Goal: Task Accomplishment & Management: Use online tool/utility

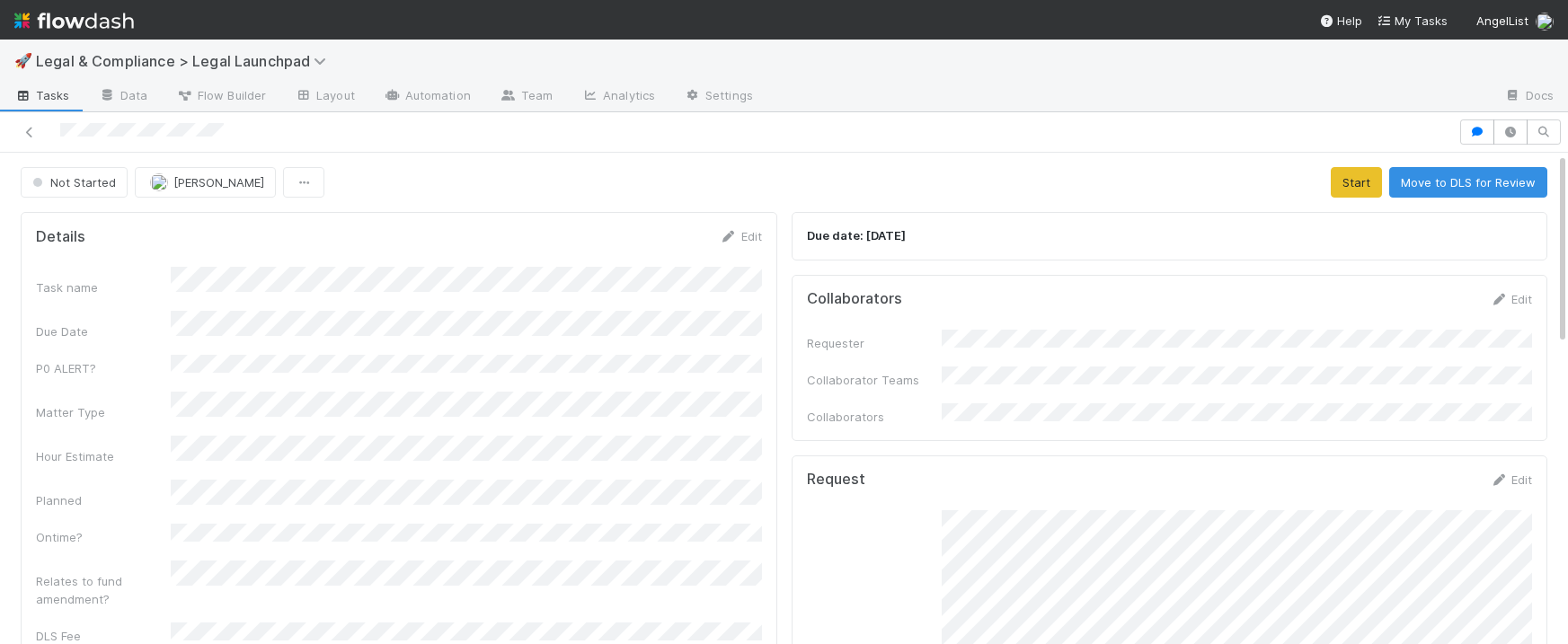
scroll to position [1, 0]
click at [1358, 185] on button "Start" at bounding box center [1356, 181] width 51 height 30
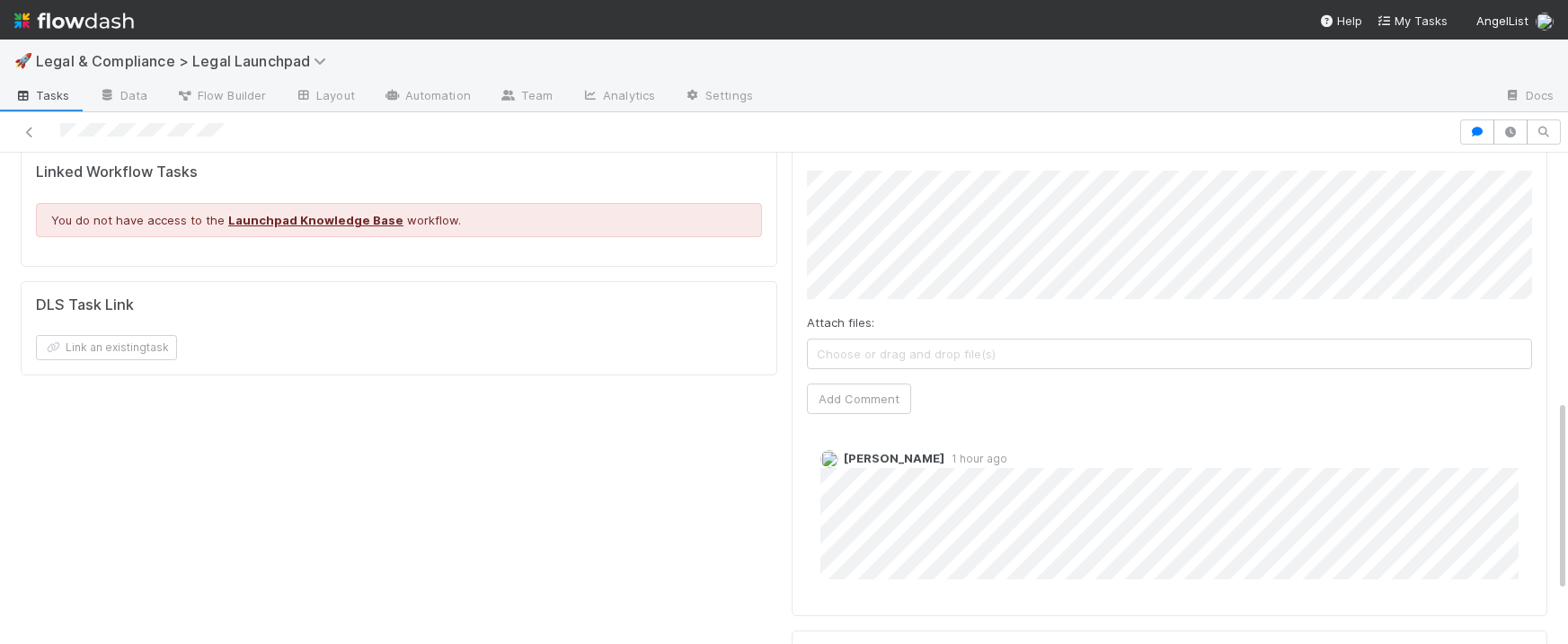
scroll to position [638, 0]
click at [885, 383] on button "Add Comment" at bounding box center [858, 397] width 104 height 30
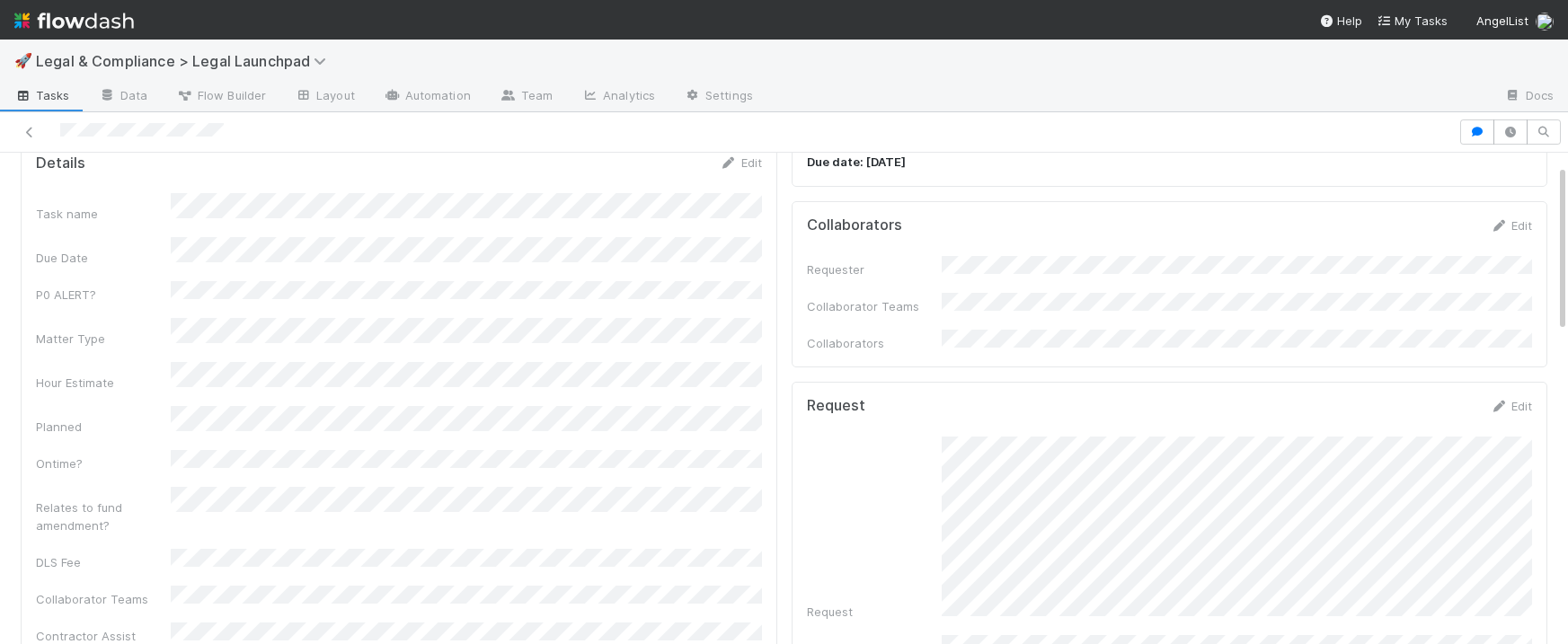
scroll to position [0, 0]
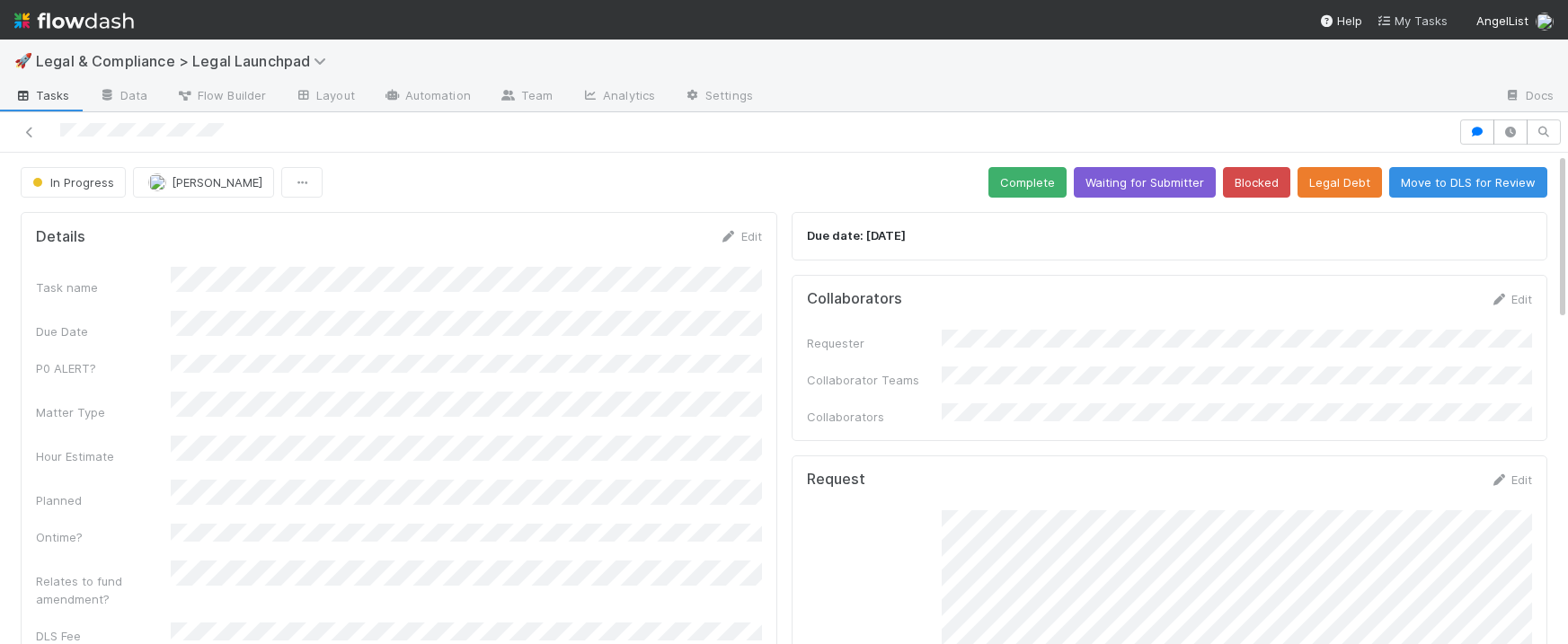
click at [1415, 19] on span "My Tasks" at bounding box center [1411, 21] width 71 height 15
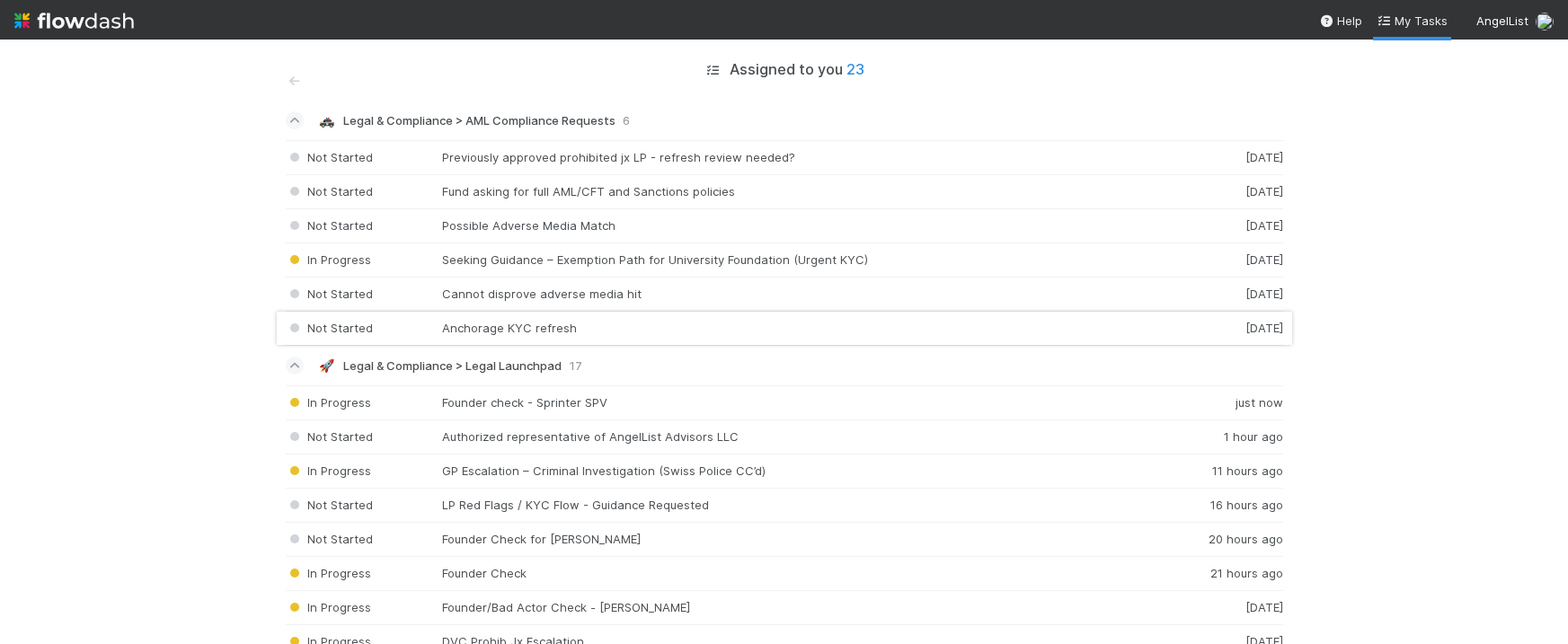
click at [480, 330] on div "Not Started Anchorage KYC refresh [DATE]" at bounding box center [784, 328] width 997 height 34
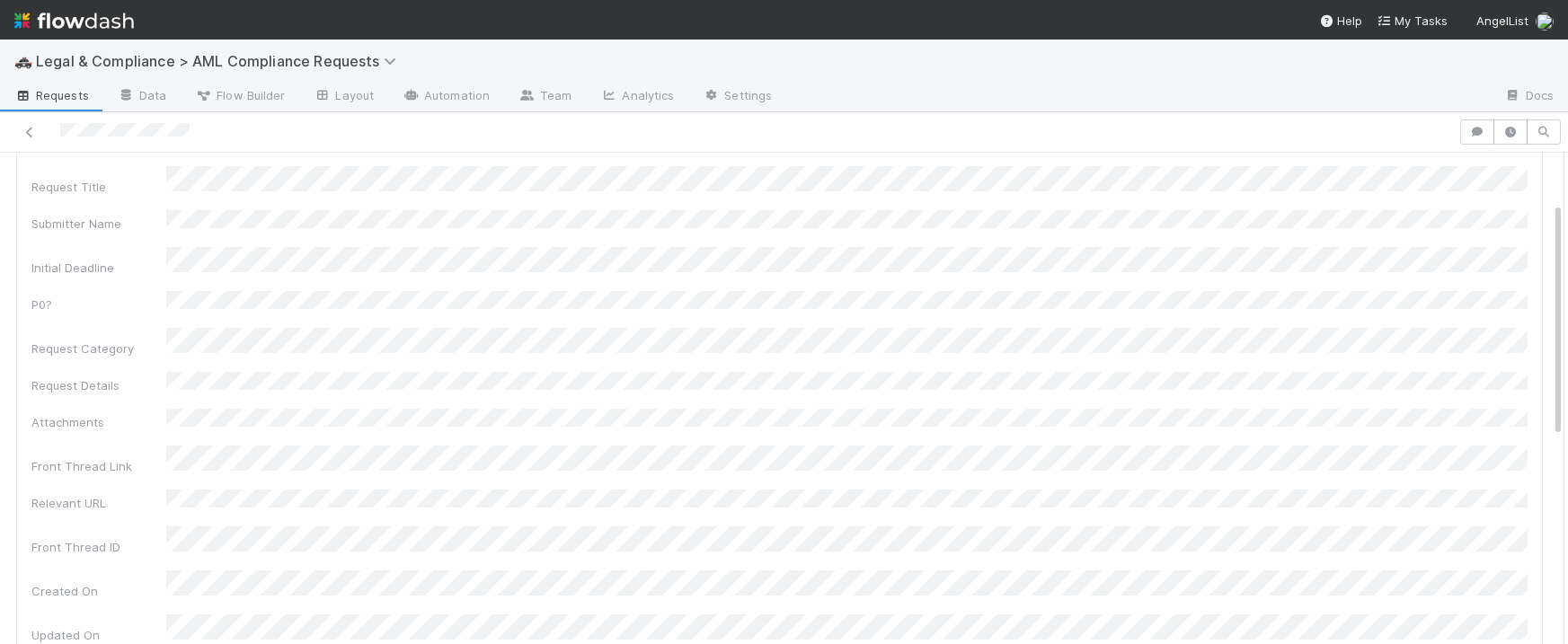
scroll to position [103, 0]
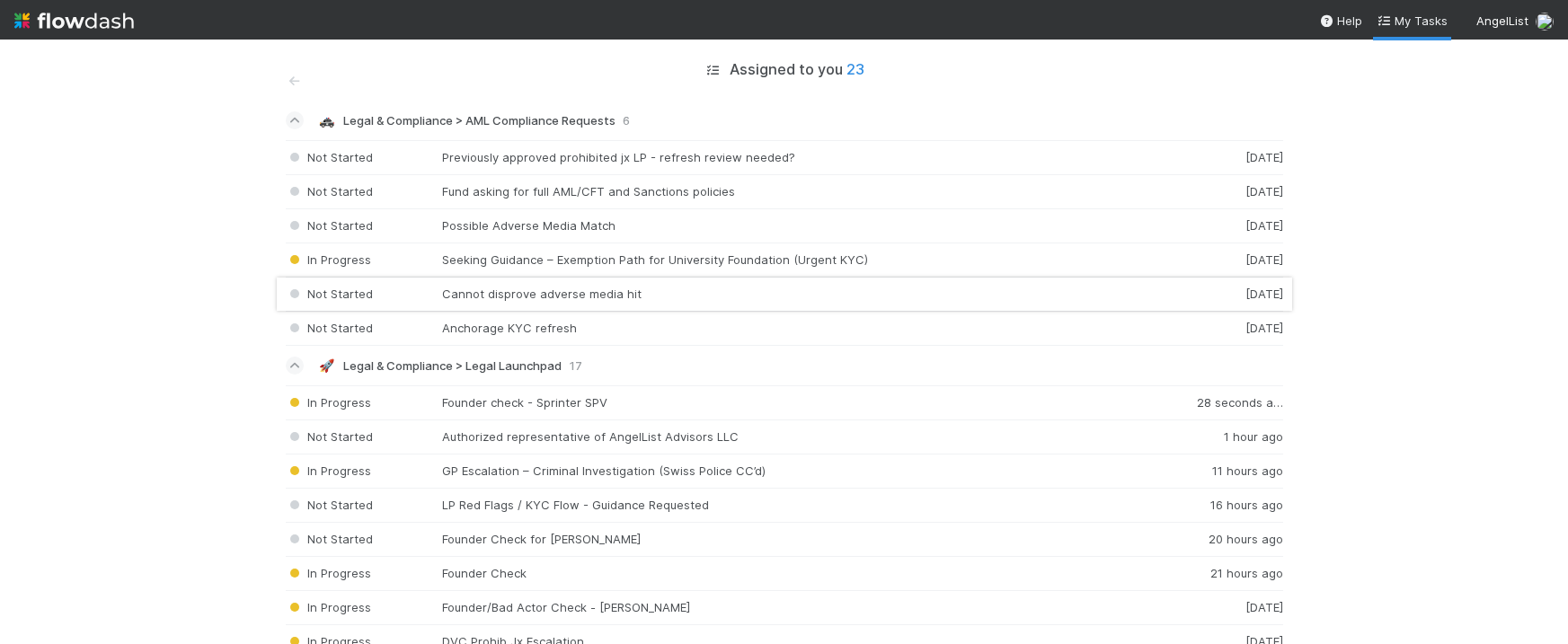
click at [509, 298] on div "Not Started Cannot disprove adverse media hit [DATE]" at bounding box center [784, 295] width 997 height 34
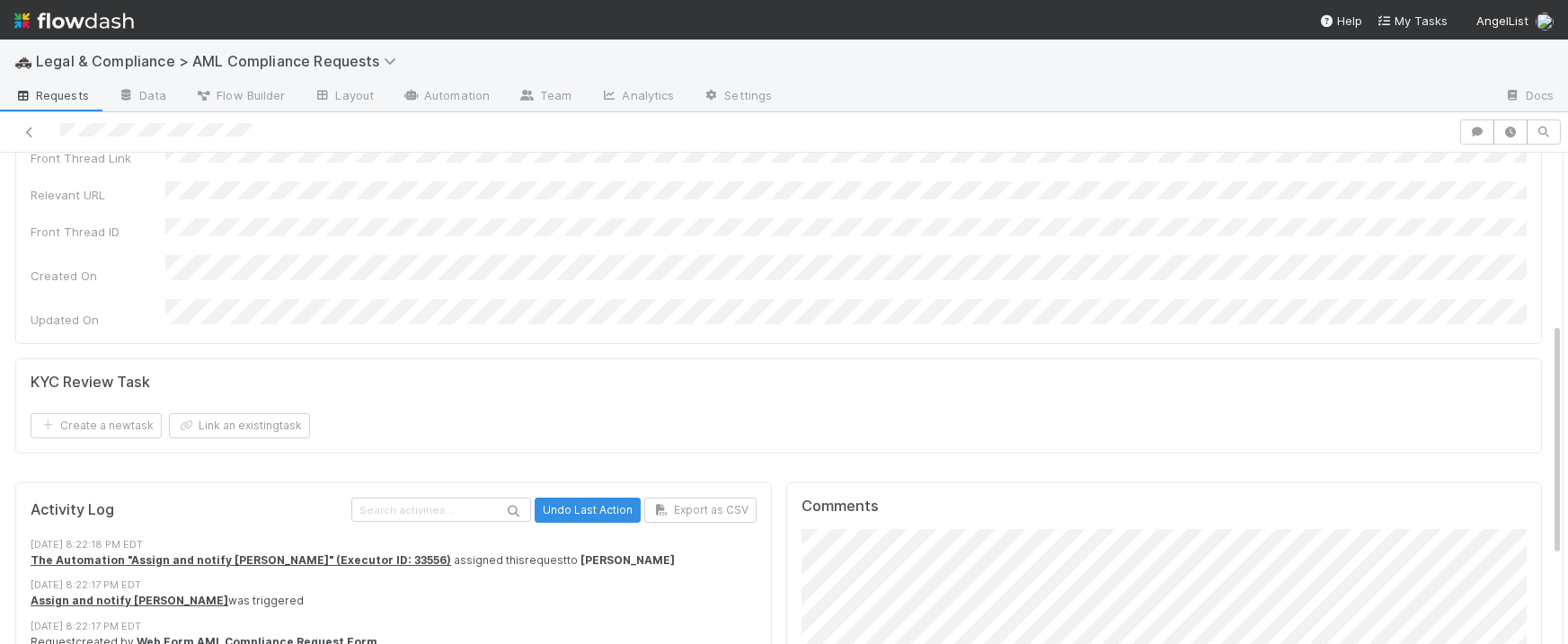
scroll to position [538, 0]
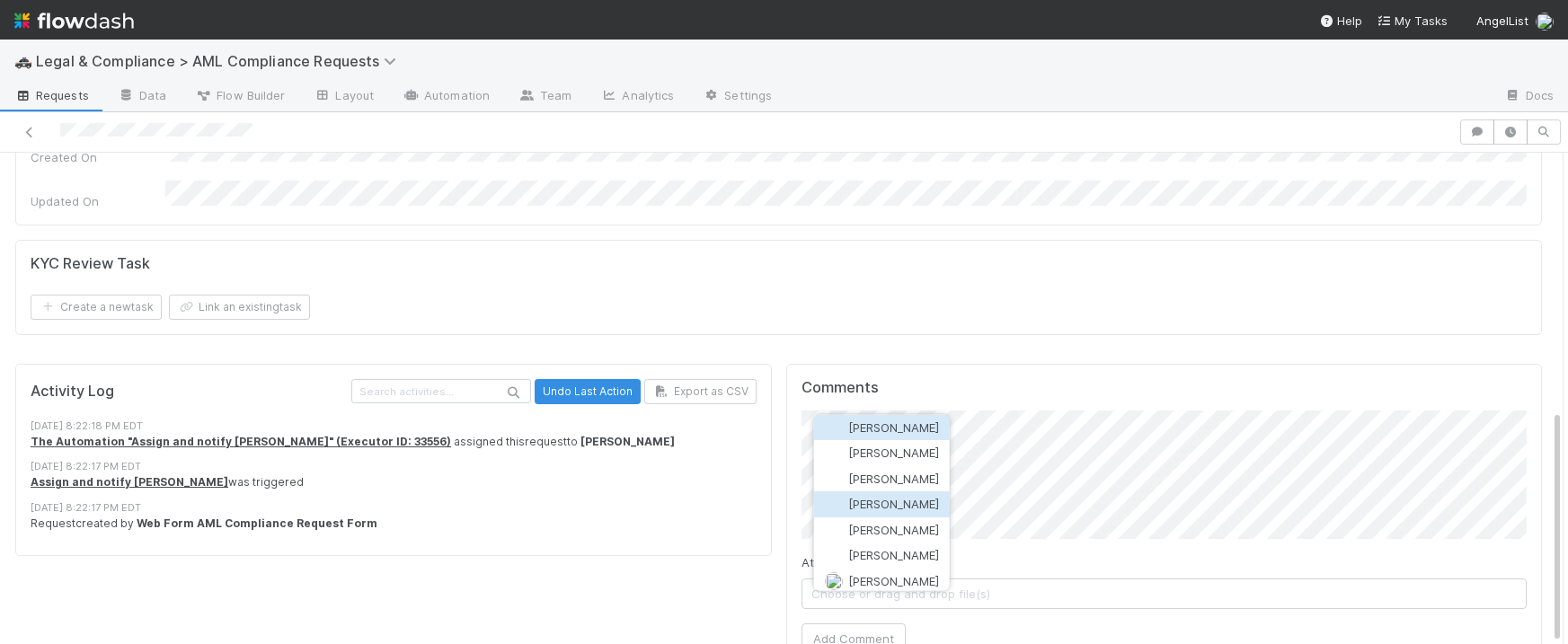
click at [910, 497] on span "[PERSON_NAME]" at bounding box center [893, 504] width 91 height 15
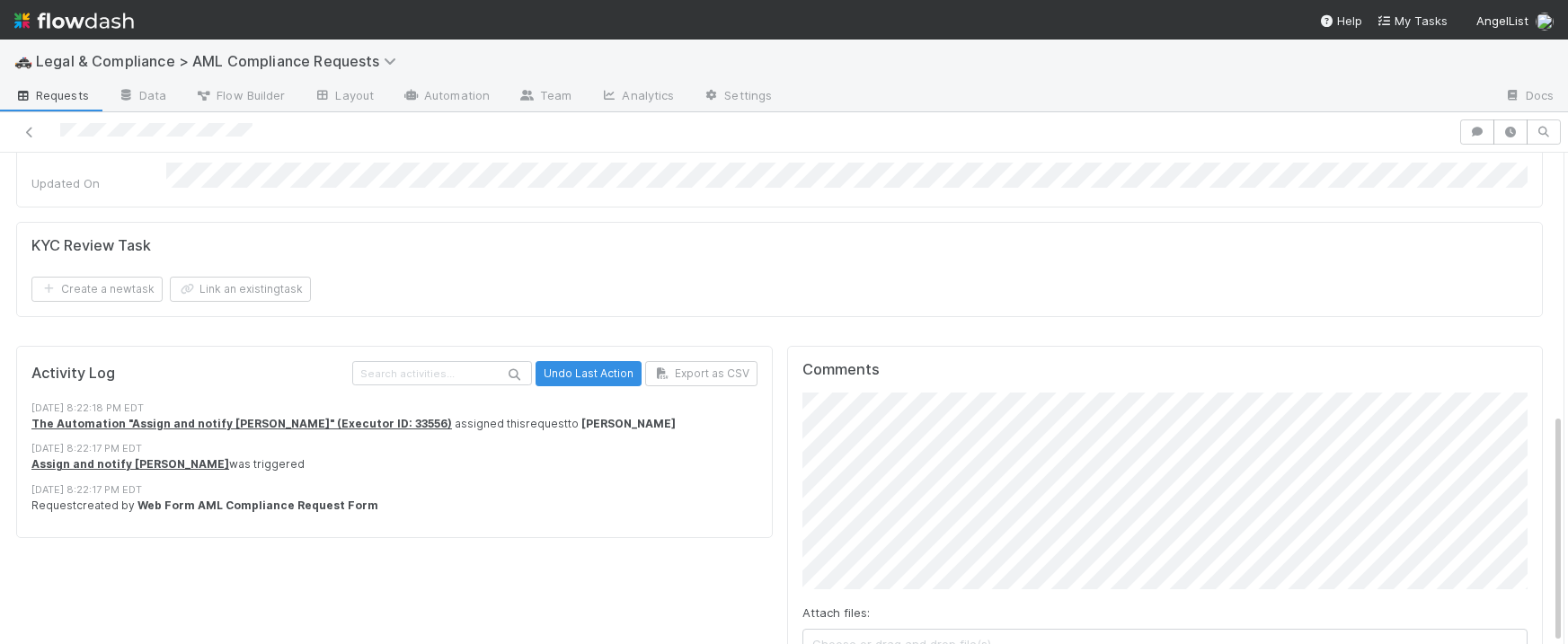
scroll to position [607, 0]
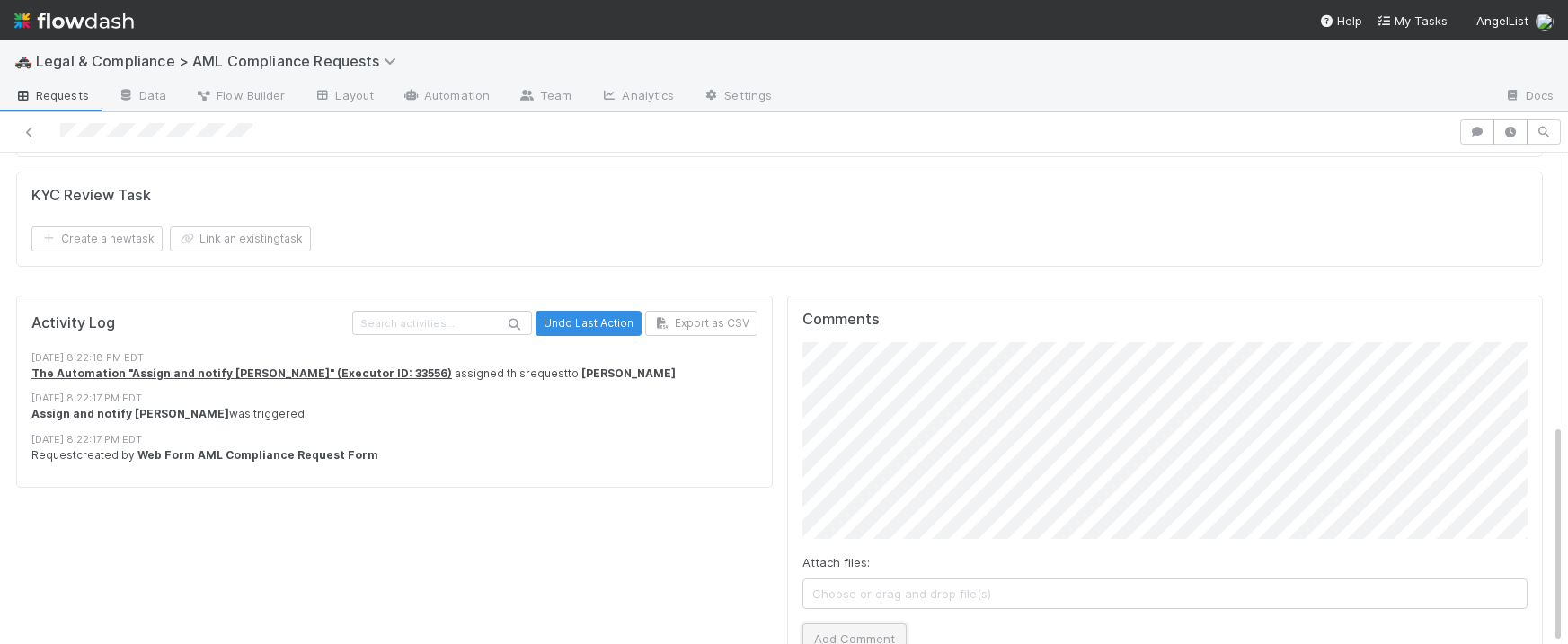
click at [880, 623] on button "Add Comment" at bounding box center [854, 638] width 104 height 30
click at [62, 97] on span "Requests" at bounding box center [52, 95] width 74 height 18
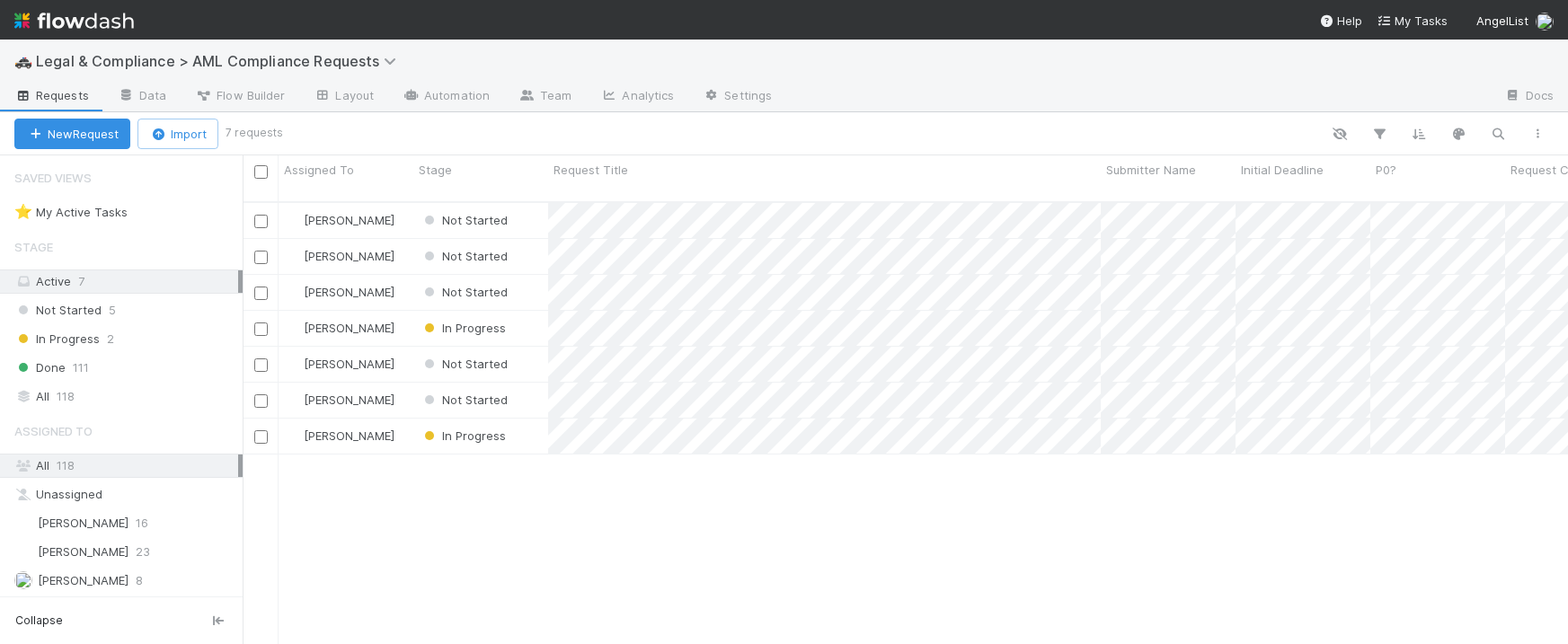
scroll to position [456, 1325]
click at [1022, 203] on div at bounding box center [784, 322] width 1568 height 644
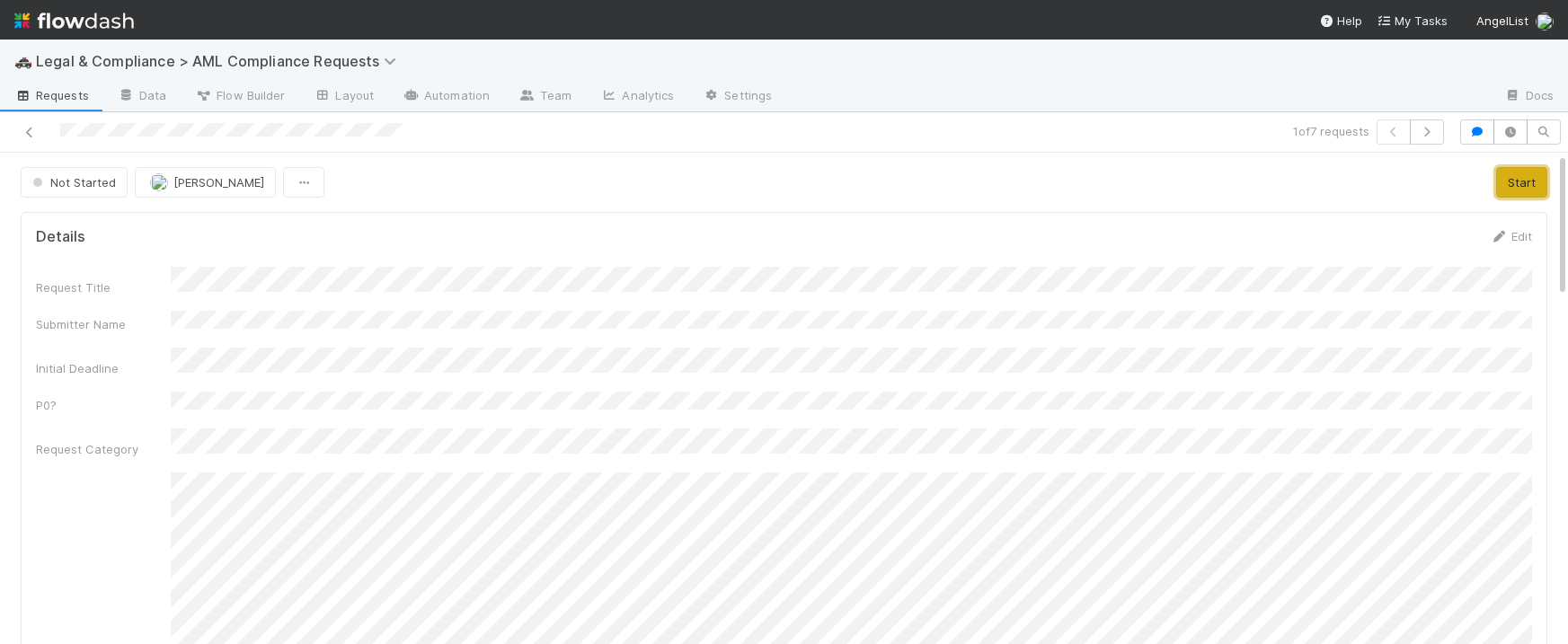
click at [1511, 180] on button "Start" at bounding box center [1521, 182] width 51 height 30
click at [1517, 181] on button "Finish" at bounding box center [1513, 182] width 56 height 30
click at [71, 91] on span "Requests" at bounding box center [52, 95] width 74 height 18
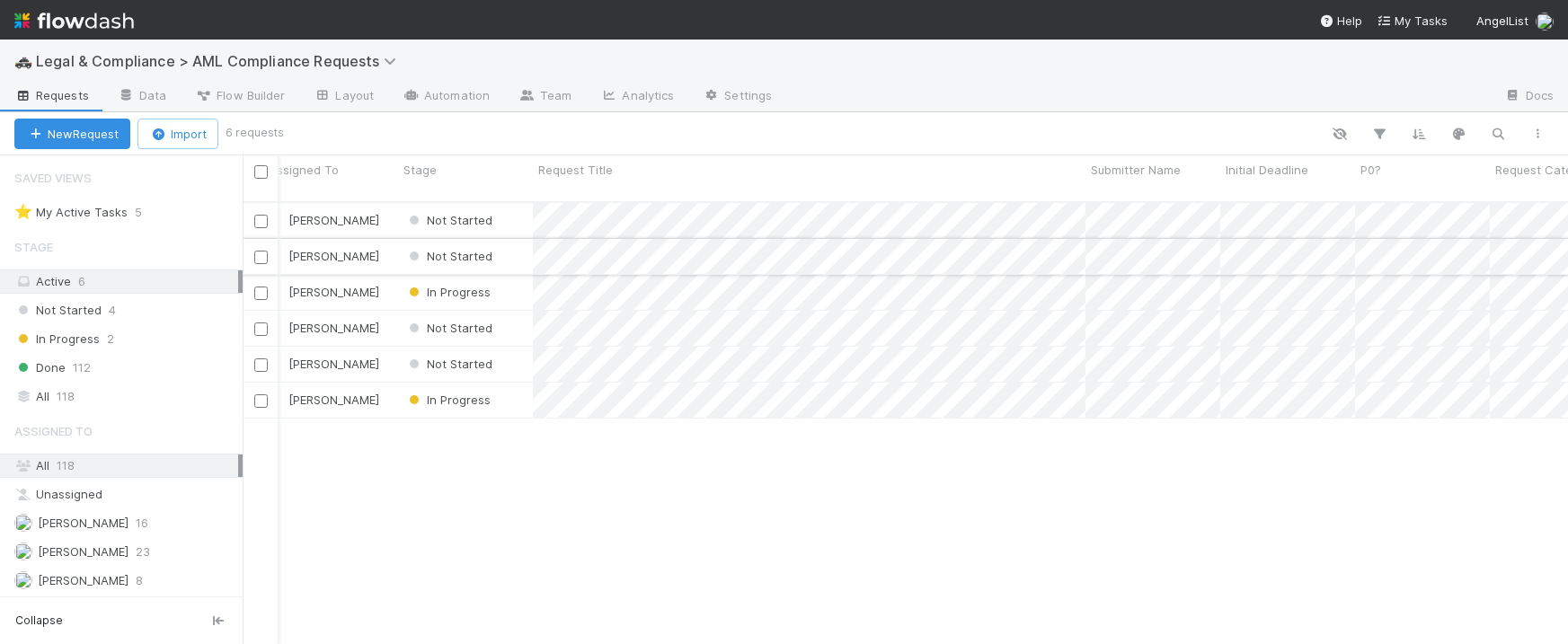
scroll to position [0, 12]
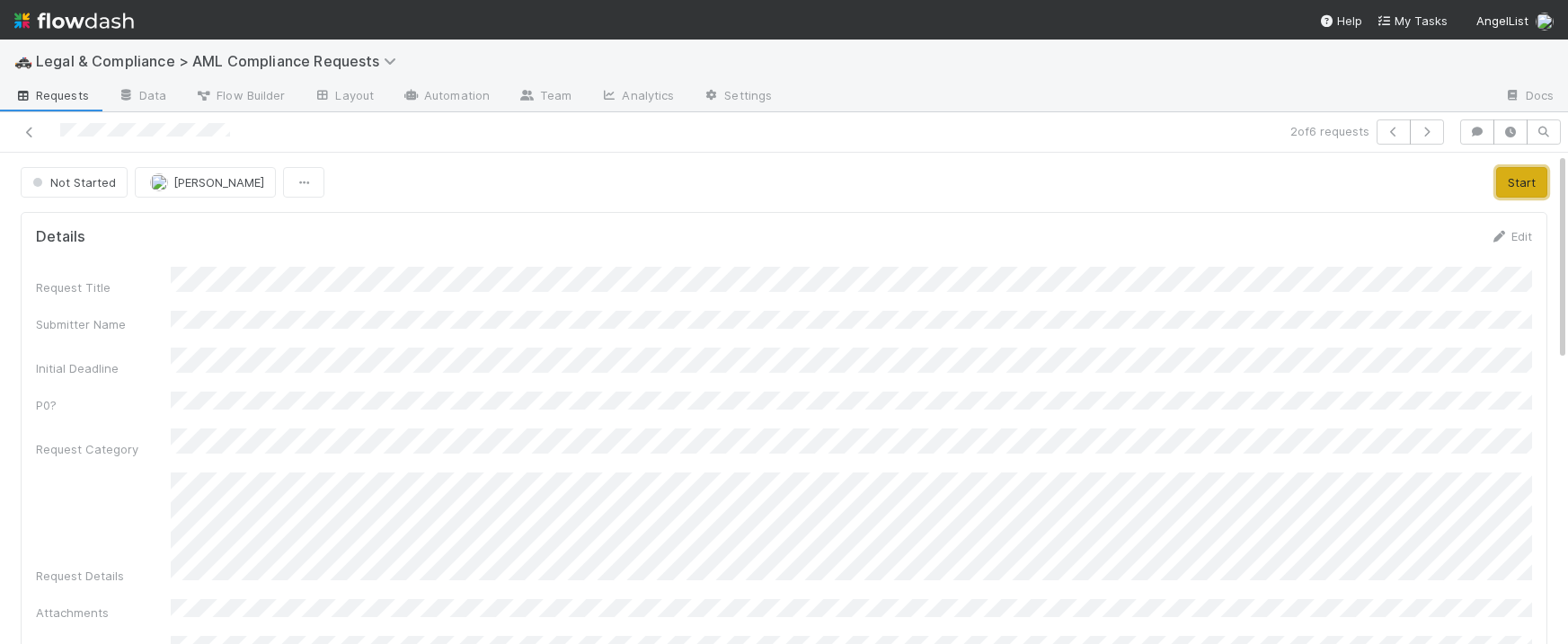
click at [1503, 177] on button "Start" at bounding box center [1521, 182] width 51 height 30
click at [70, 96] on span "Requests" at bounding box center [52, 95] width 74 height 18
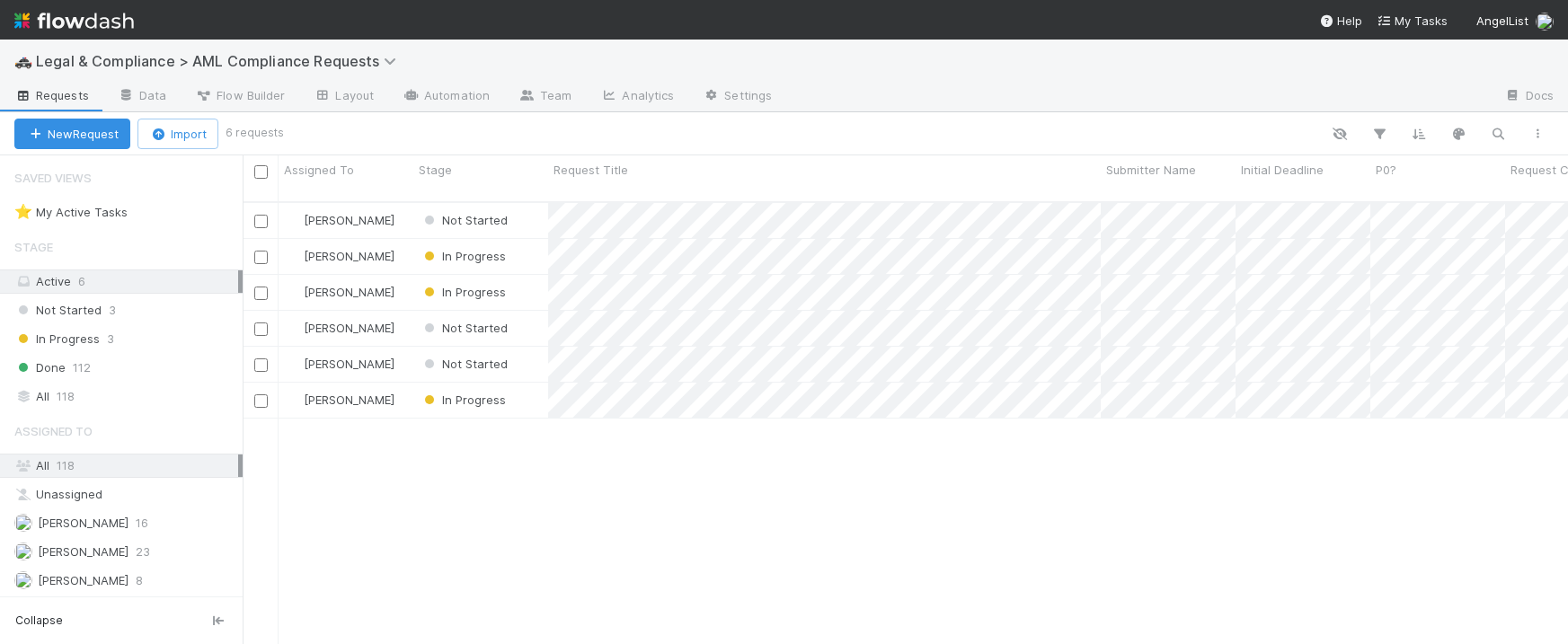
scroll to position [456, 1325]
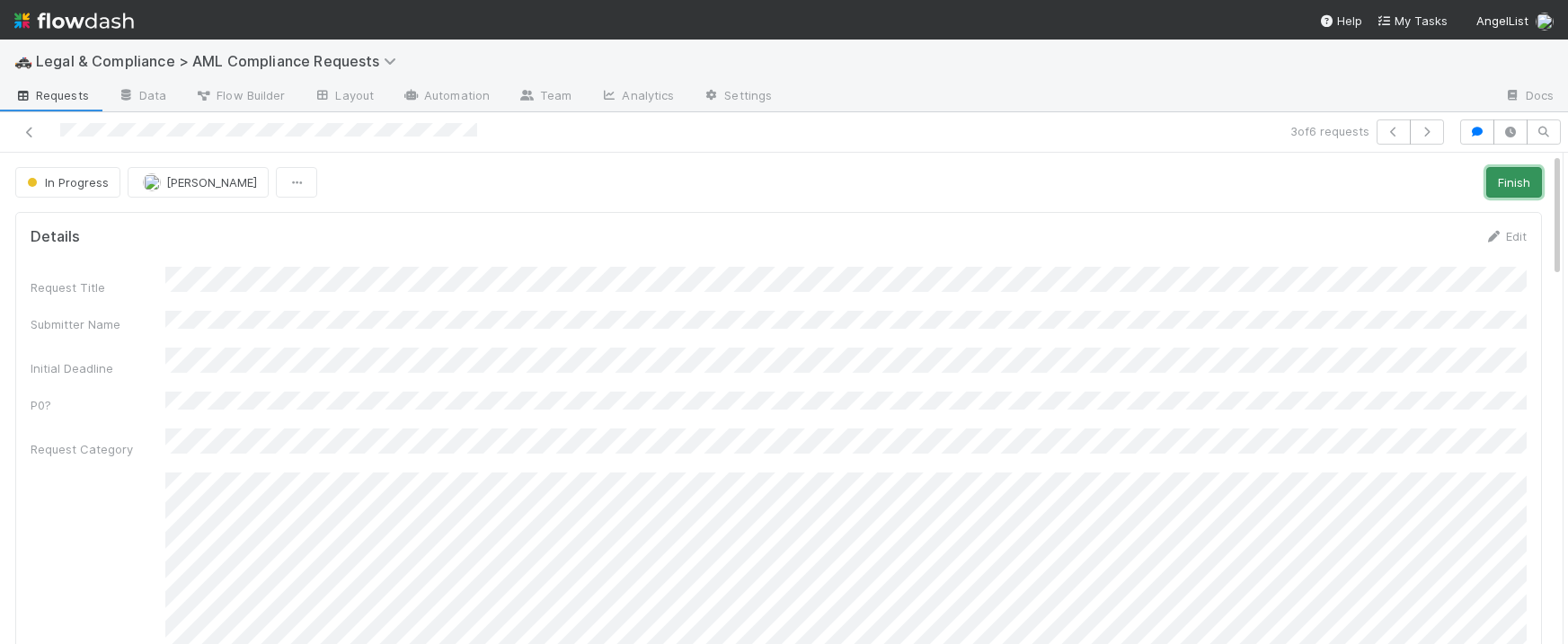
click at [1528, 180] on button "Finish" at bounding box center [1513, 182] width 56 height 30
click at [41, 89] on span "Requests" at bounding box center [52, 95] width 74 height 18
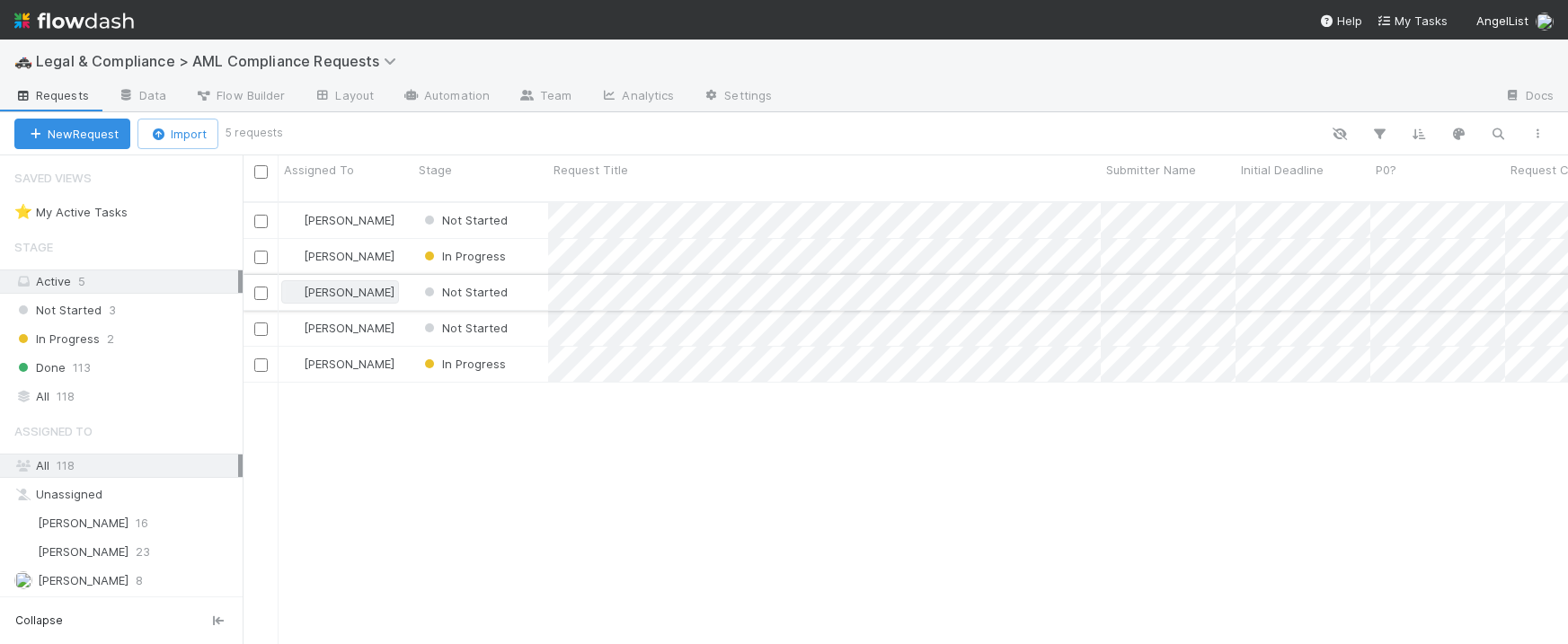
scroll to position [456, 1325]
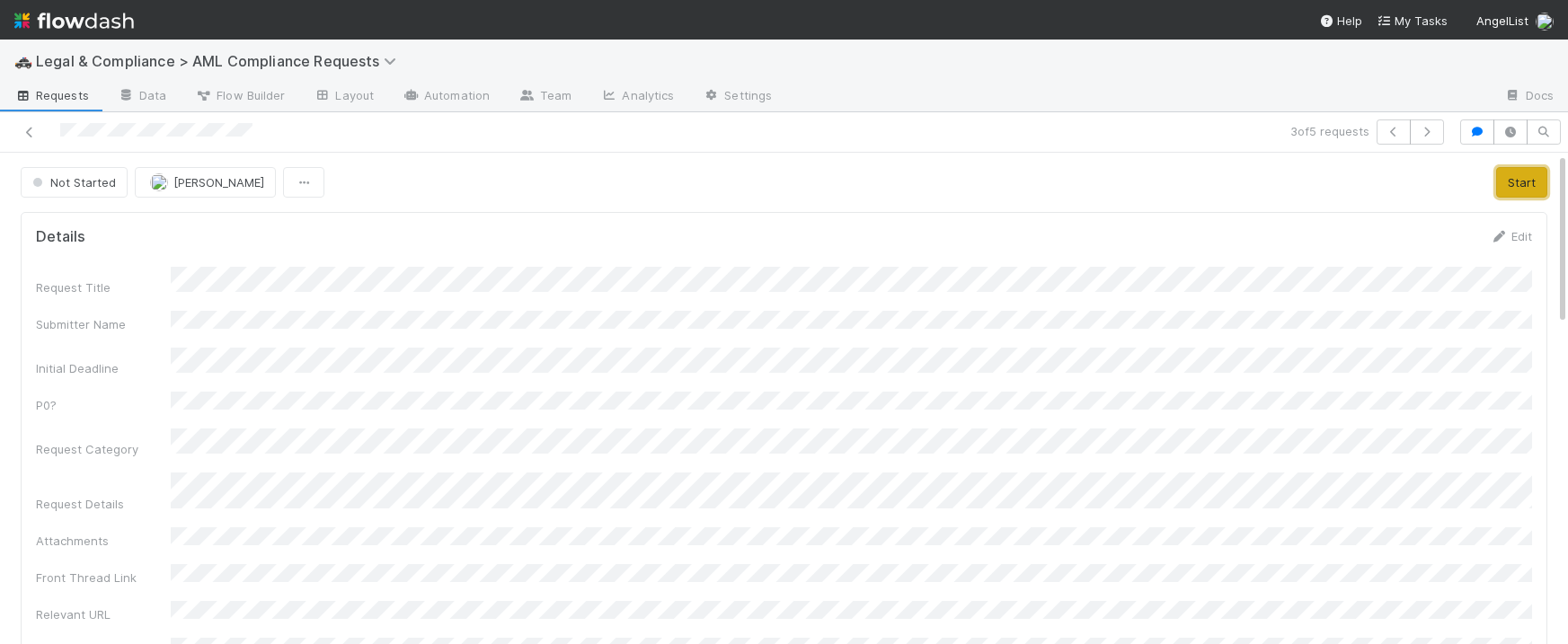
click at [1514, 184] on button "Start" at bounding box center [1521, 182] width 51 height 30
click at [49, 90] on span "Requests" at bounding box center [52, 95] width 74 height 18
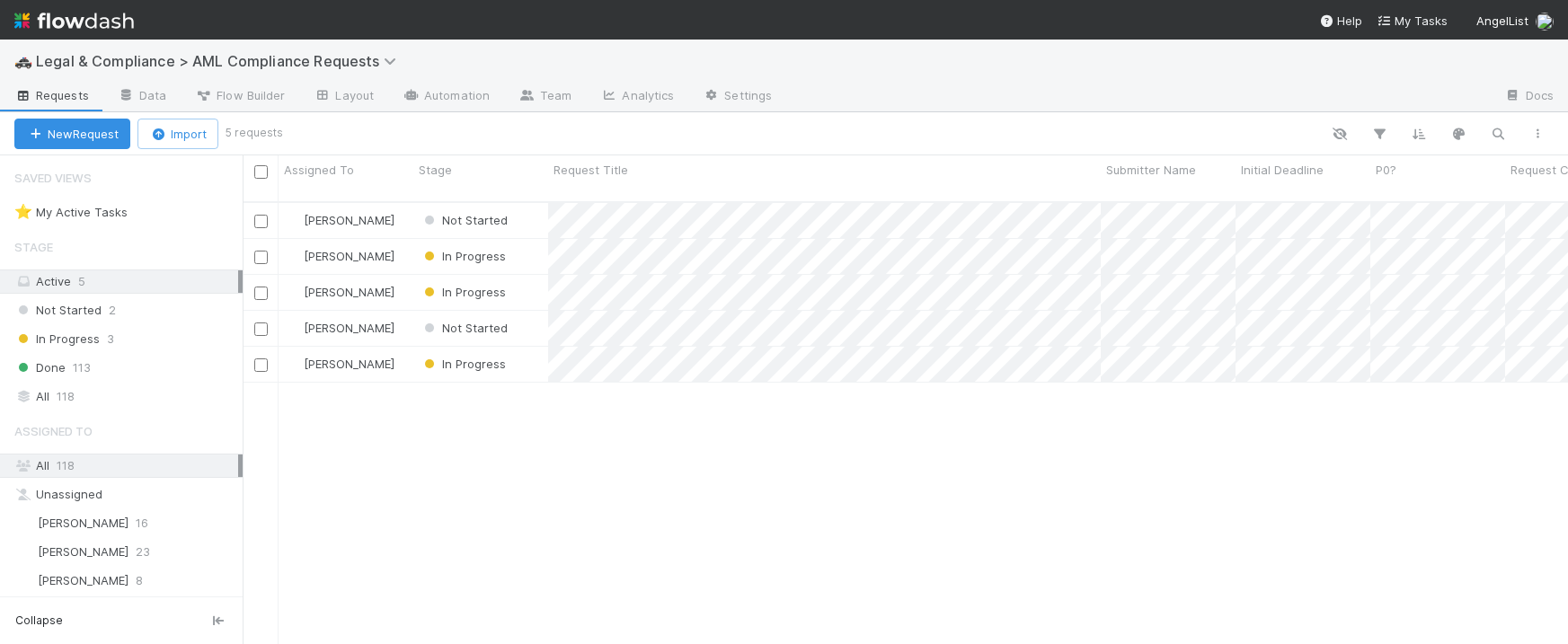
scroll to position [456, 1325]
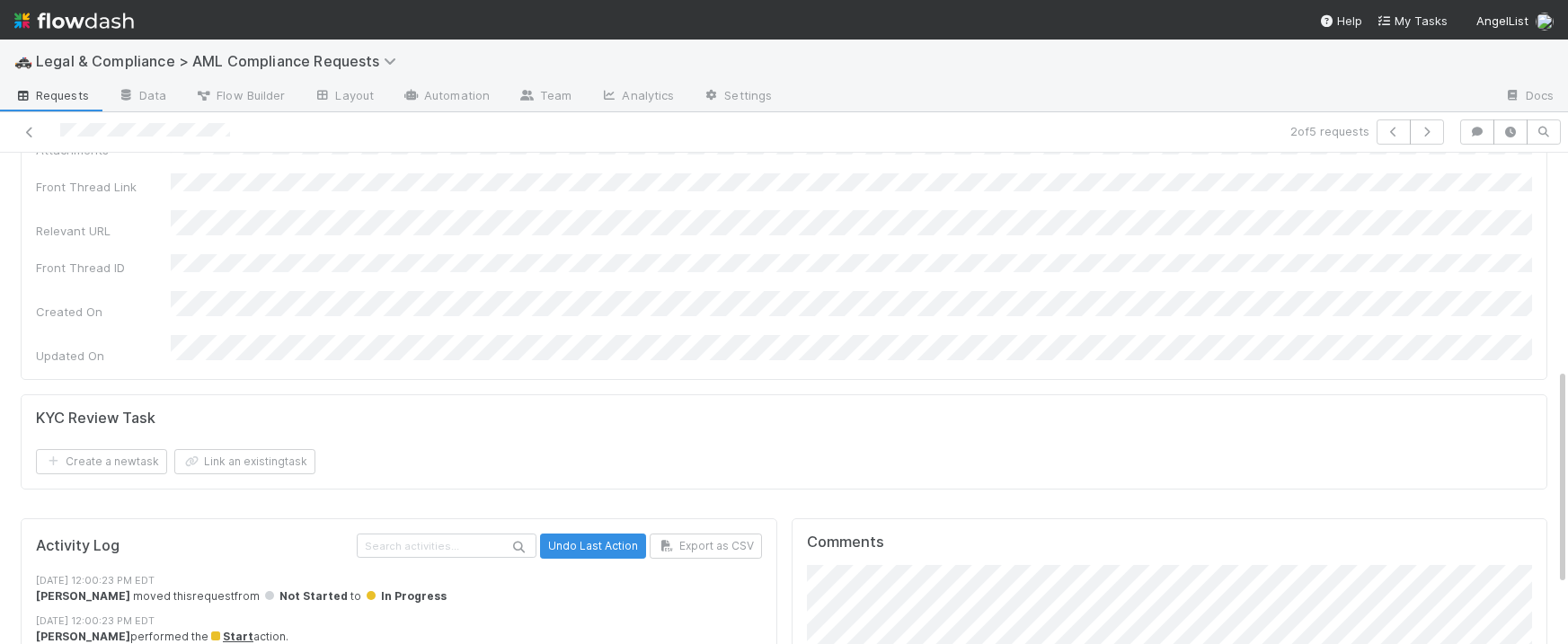
scroll to position [506, 0]
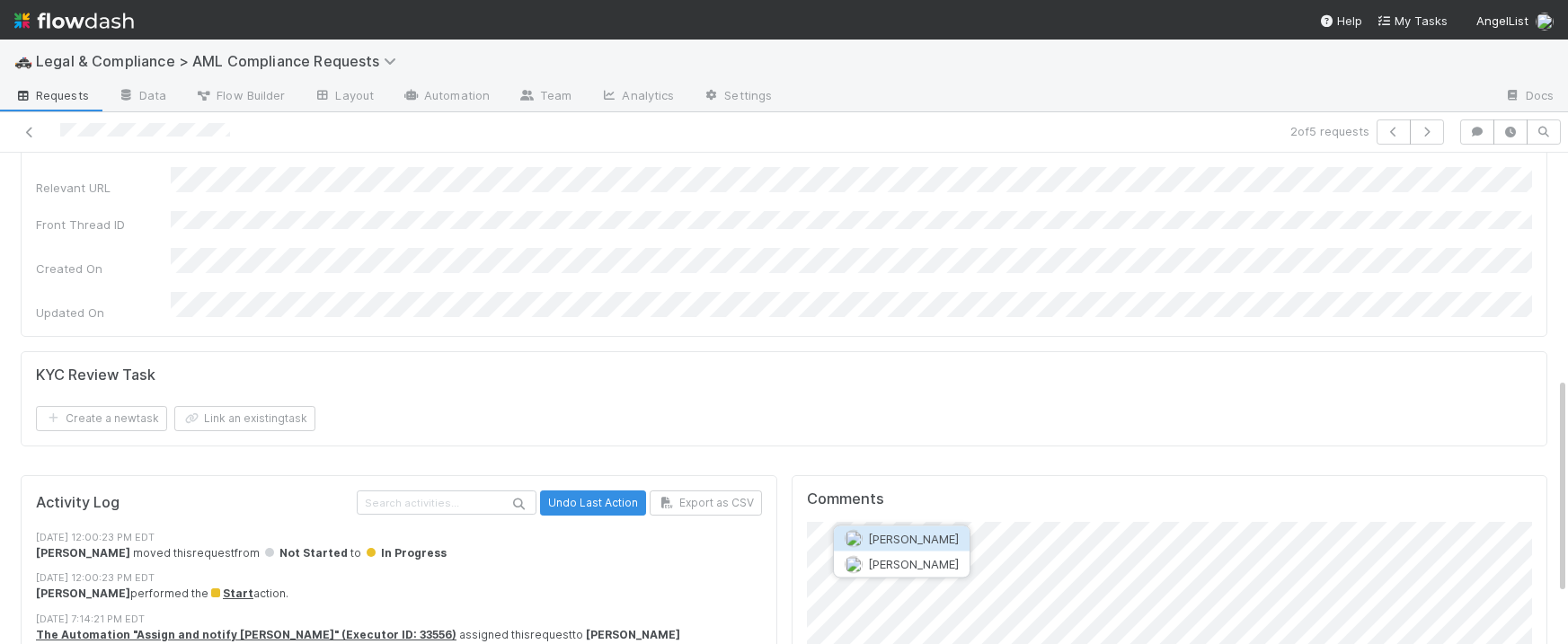
click at [916, 533] on span "[PERSON_NAME]" at bounding box center [913, 538] width 91 height 15
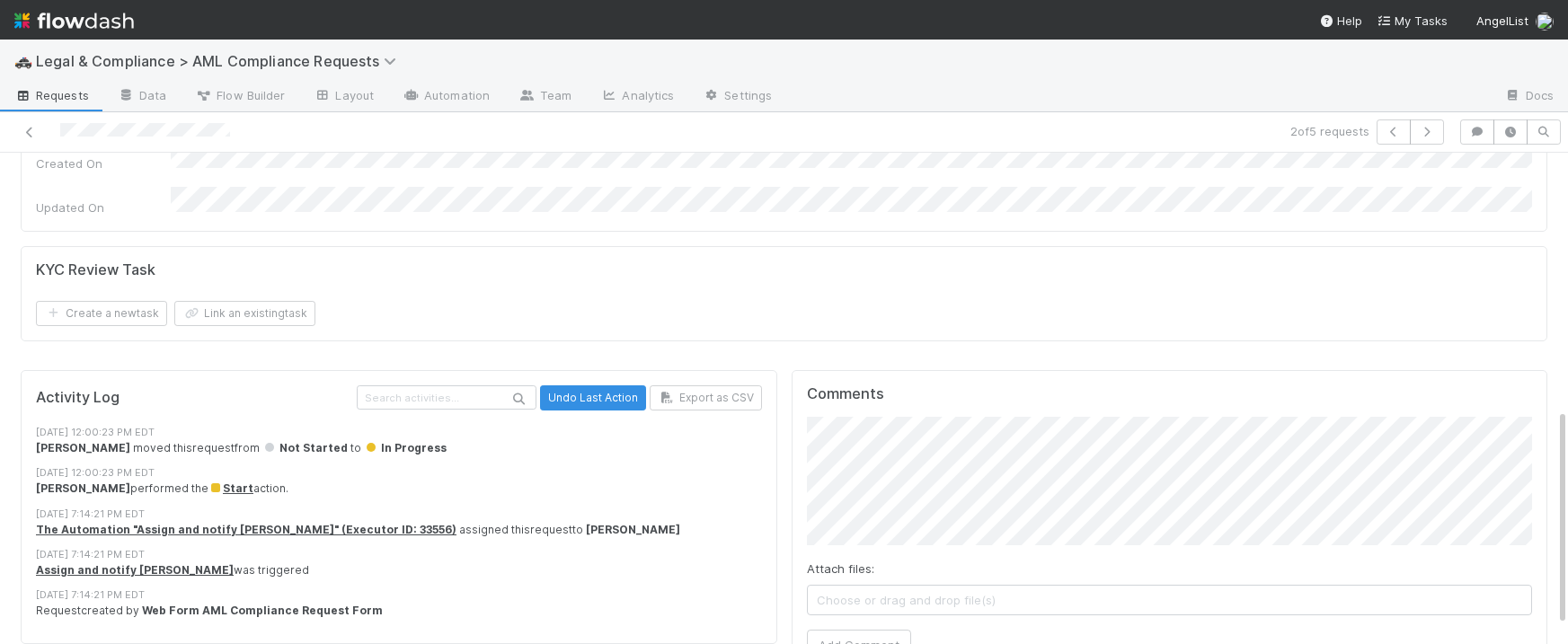
scroll to position [618, 0]
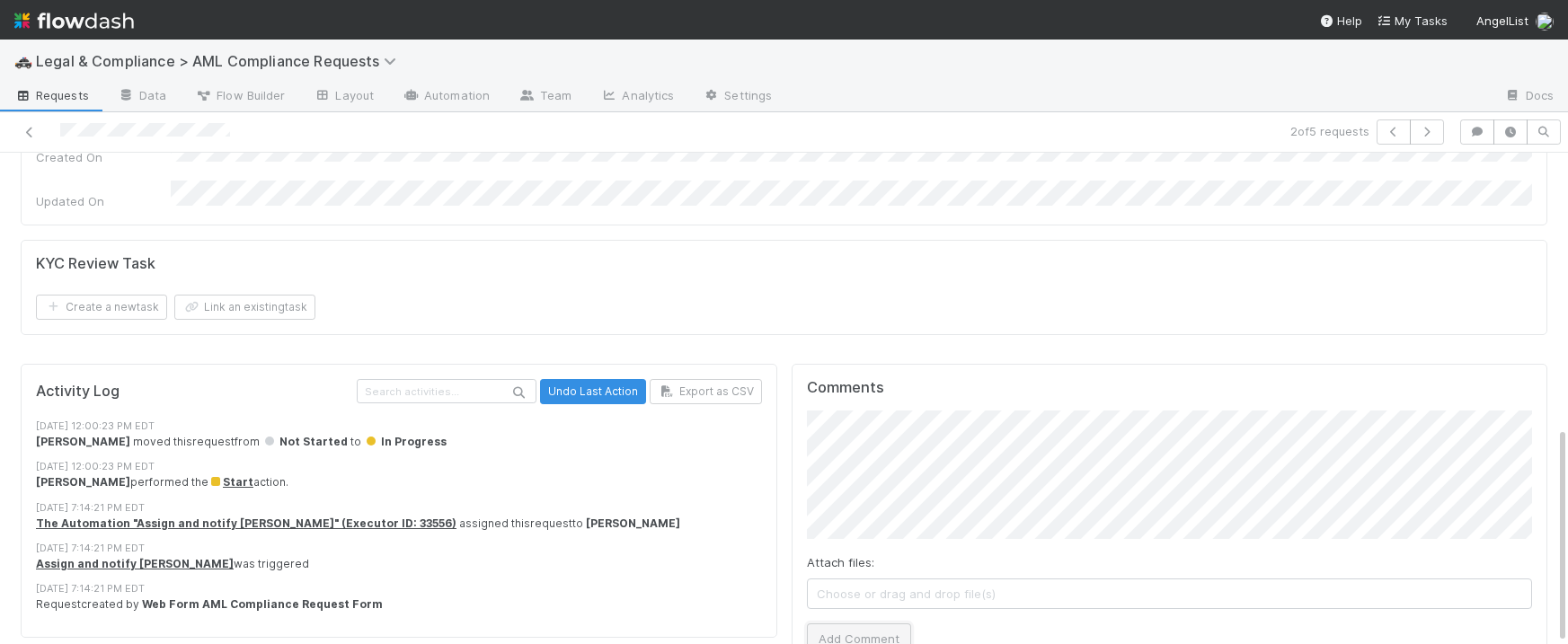
click at [863, 623] on button "Add Comment" at bounding box center [858, 638] width 104 height 30
click at [48, 95] on span "Requests" at bounding box center [52, 95] width 74 height 18
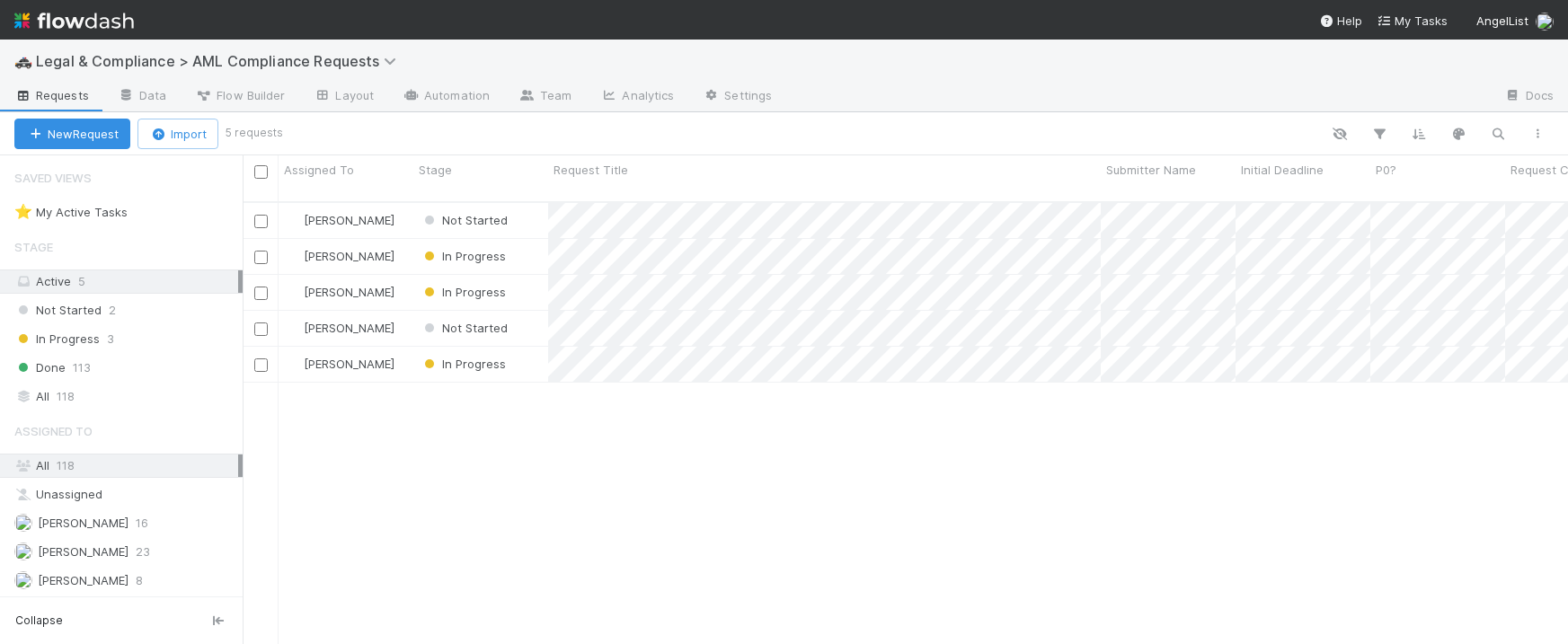
scroll to position [456, 1325]
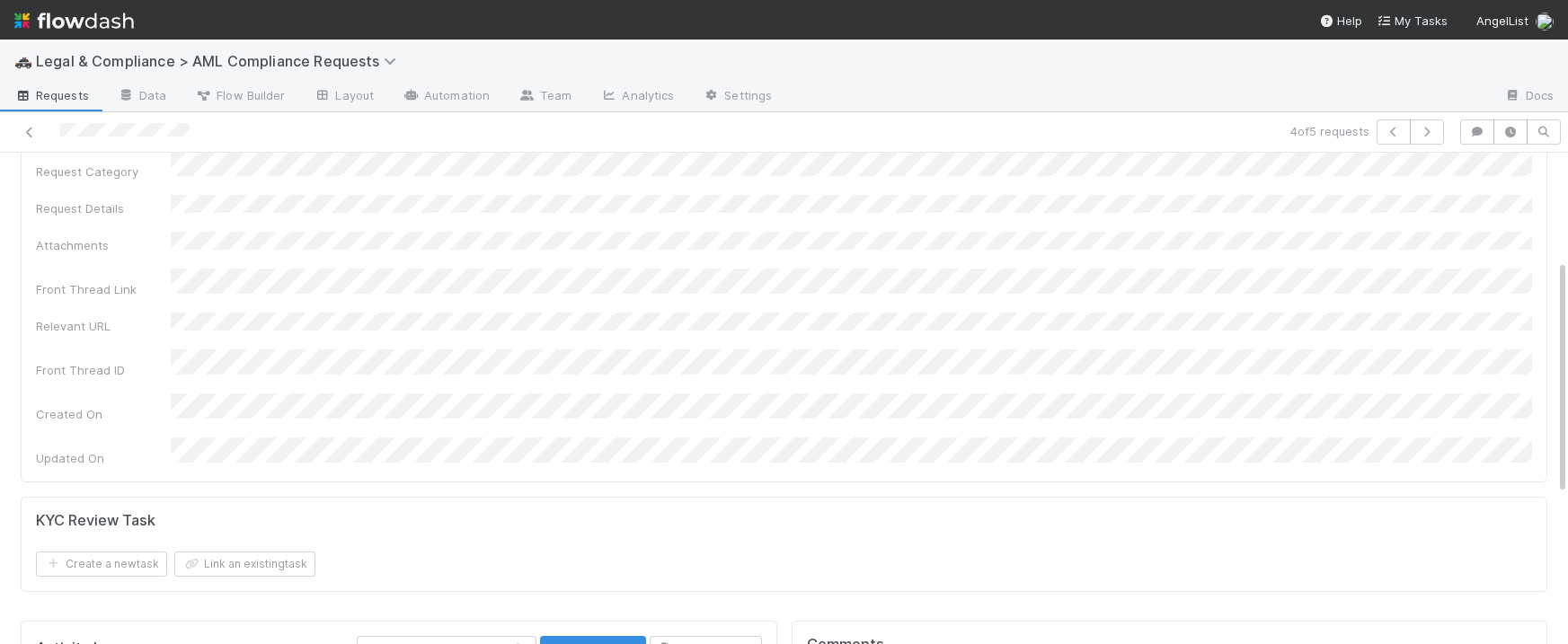
scroll to position [223, 0]
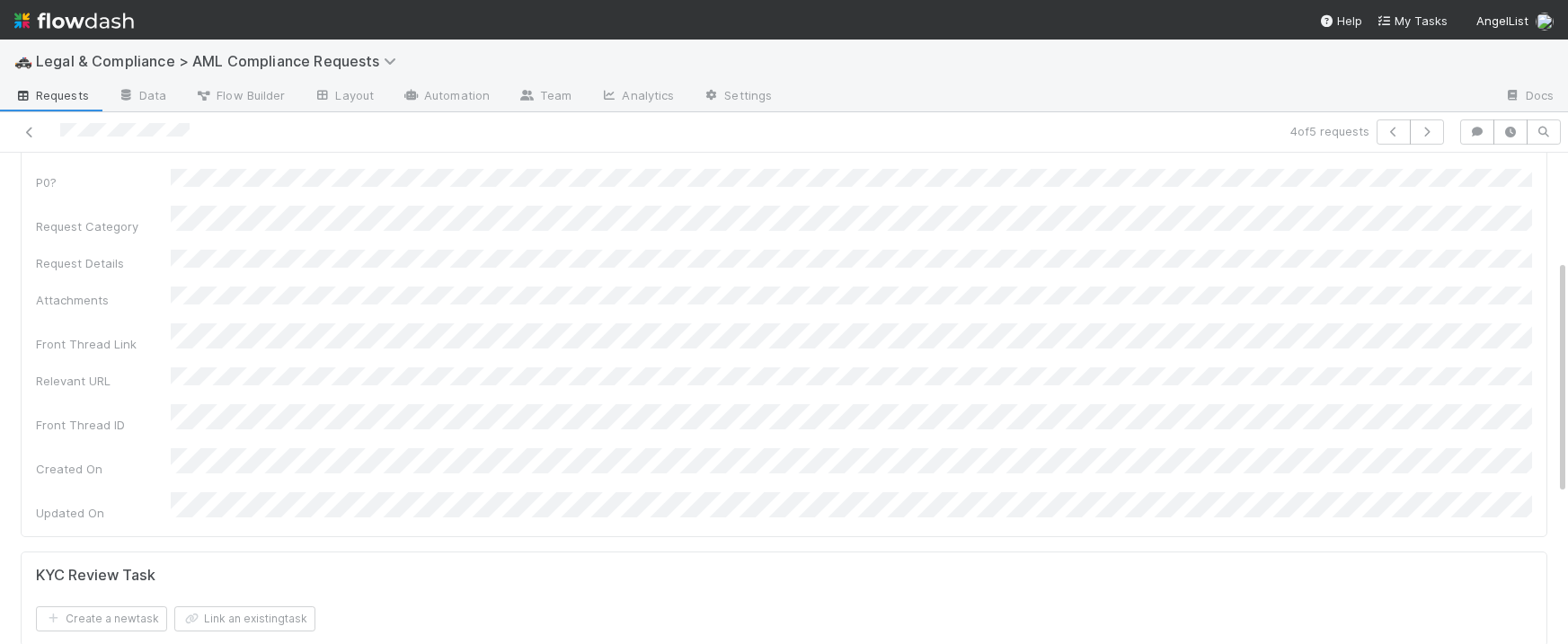
click at [62, 93] on span "Requests" at bounding box center [52, 95] width 74 height 18
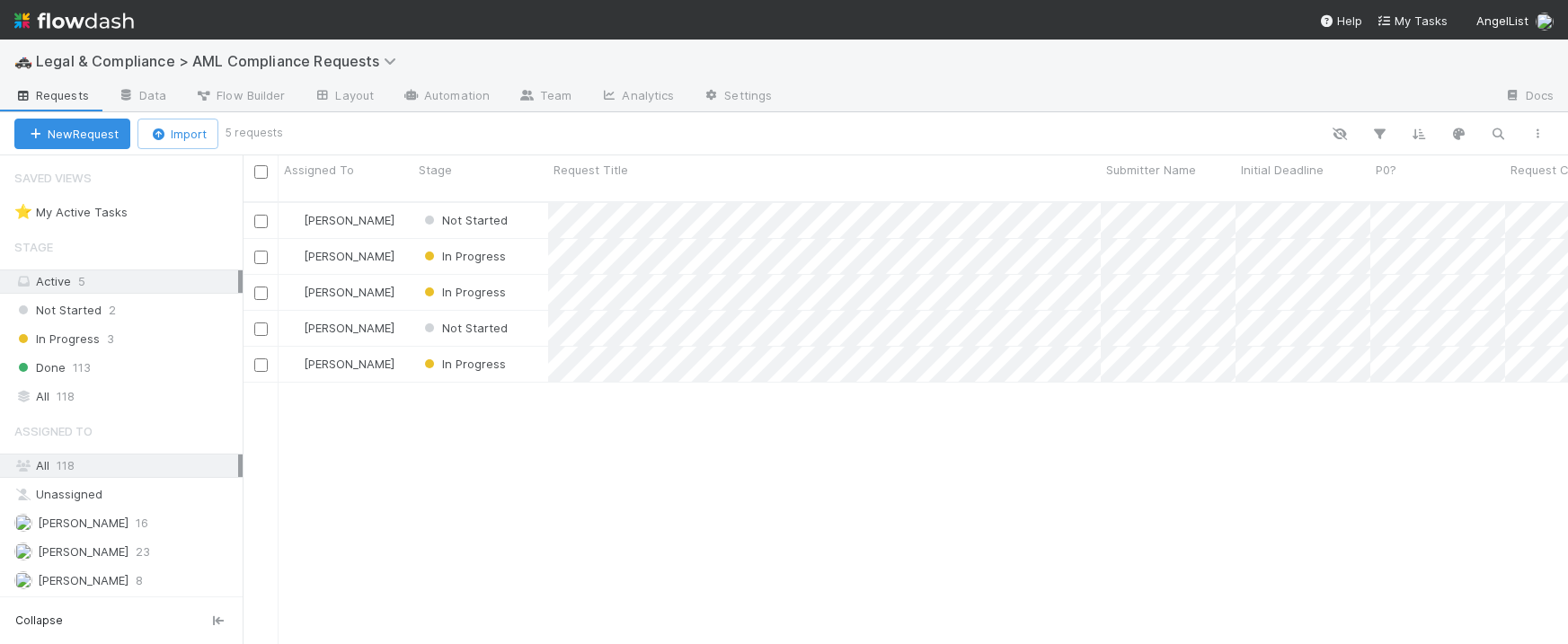
scroll to position [456, 1325]
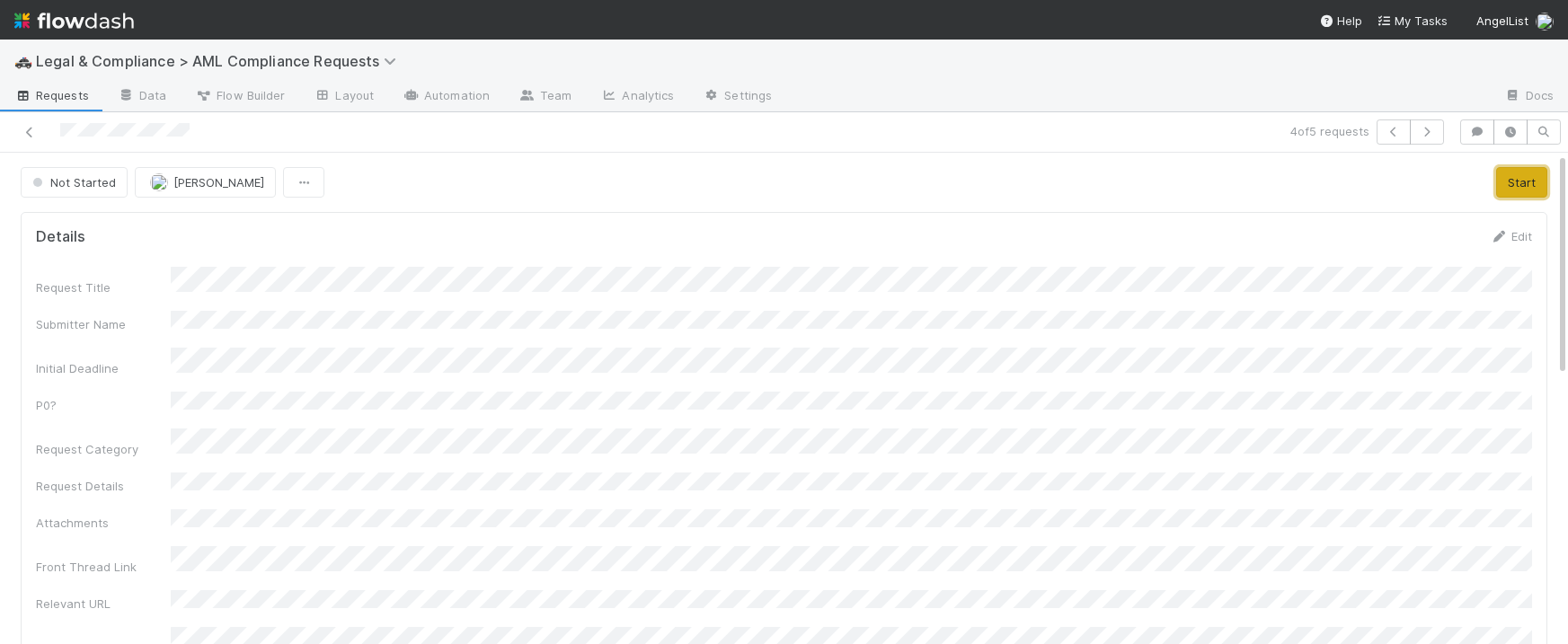
click at [1522, 177] on button "Start" at bounding box center [1521, 182] width 51 height 30
click at [52, 91] on span "Requests" at bounding box center [52, 95] width 74 height 18
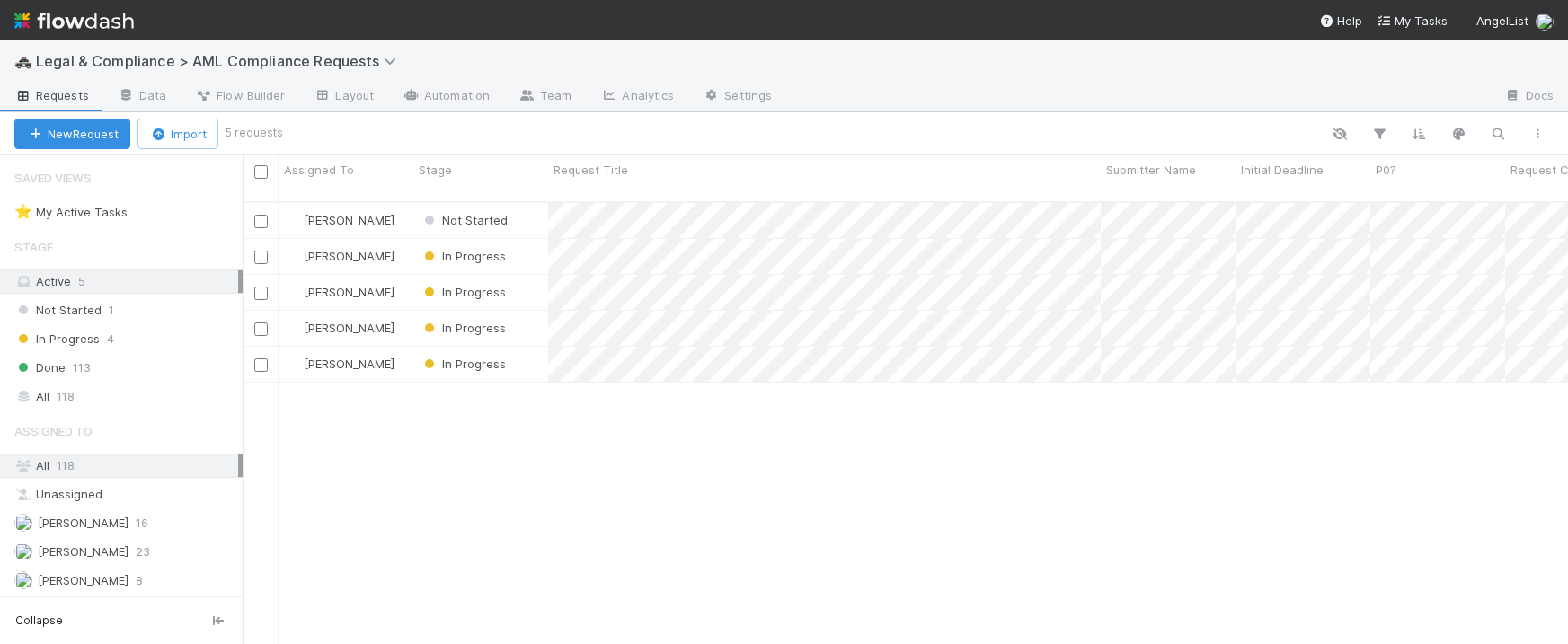
scroll to position [456, 1325]
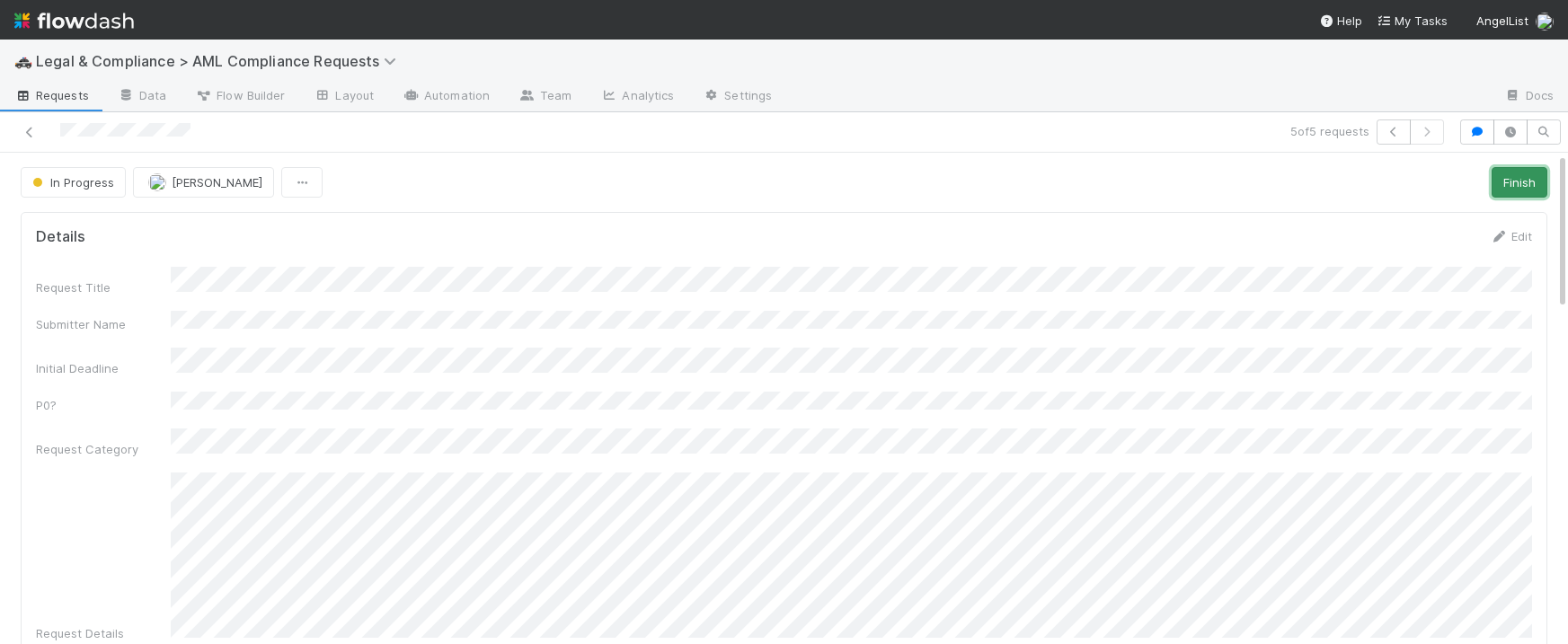
click at [1516, 179] on button "Finish" at bounding box center [1519, 182] width 56 height 30
click at [27, 132] on icon at bounding box center [29, 132] width 18 height 12
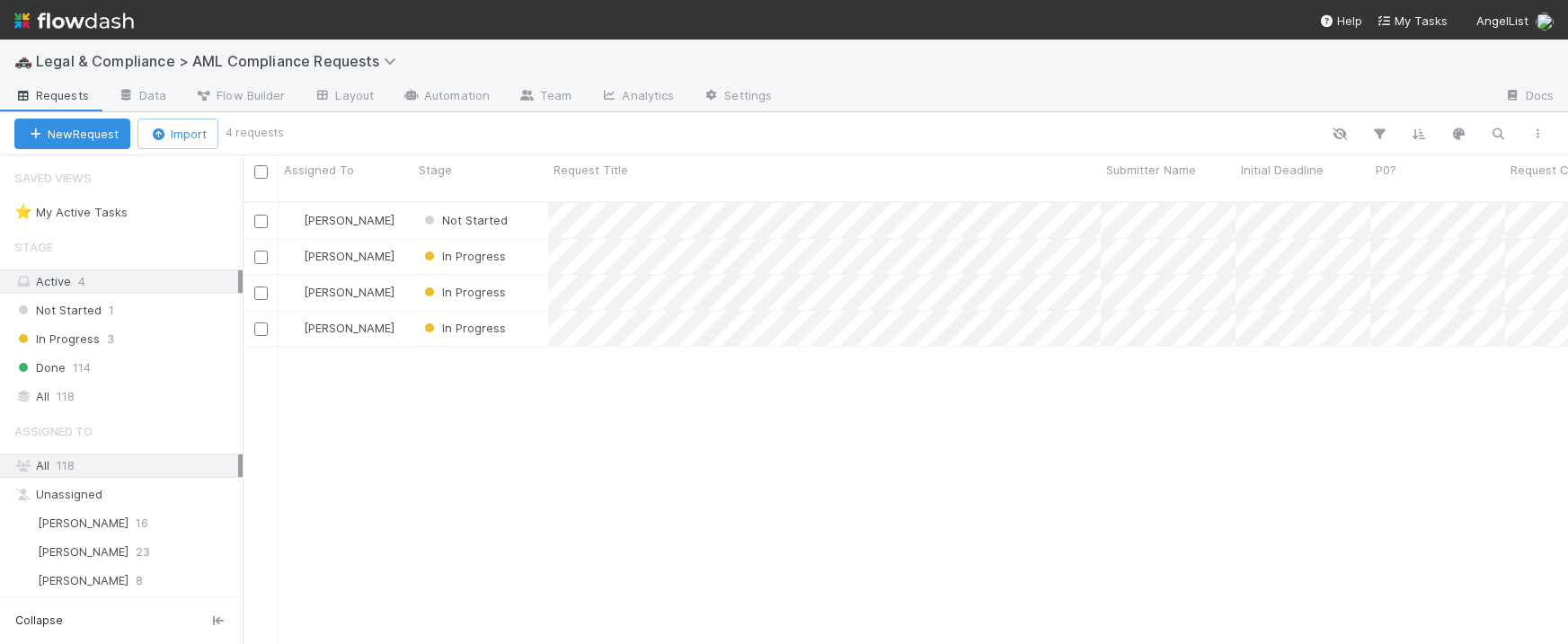
scroll to position [456, 1325]
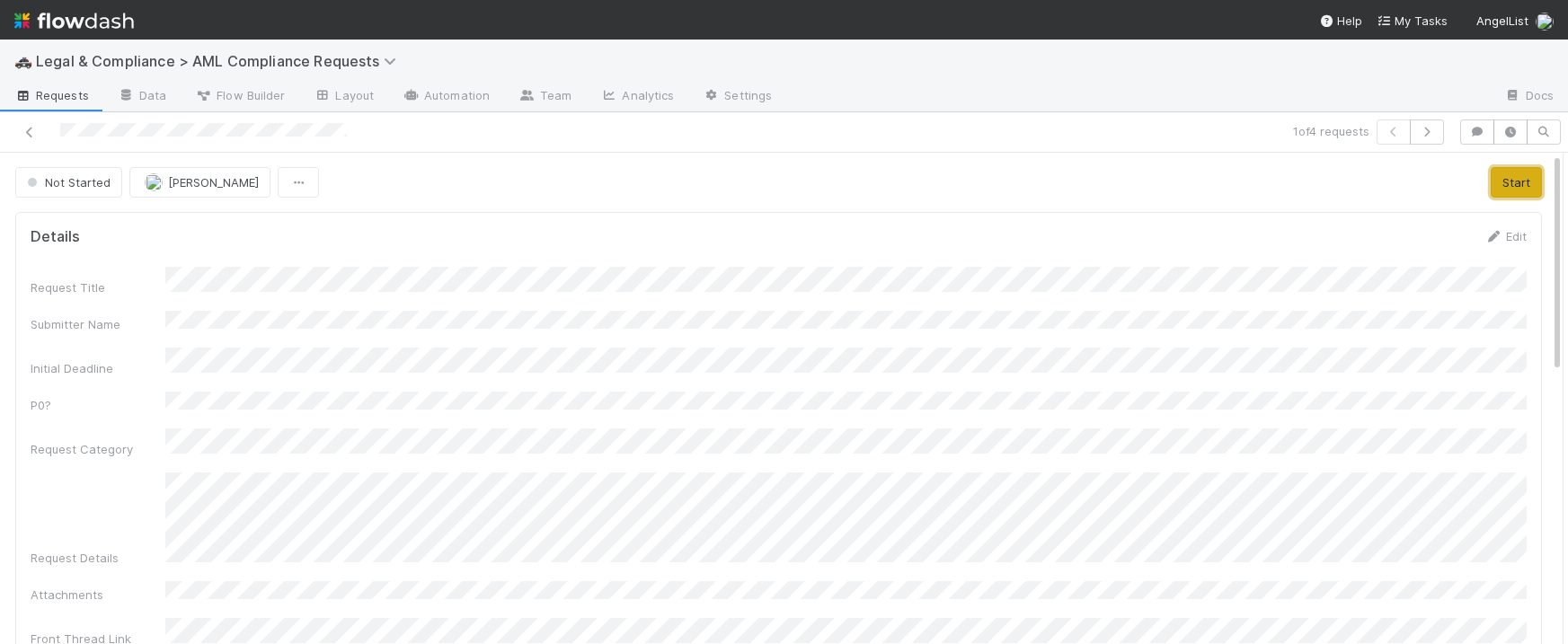
click at [1513, 175] on button "Start" at bounding box center [1516, 182] width 51 height 30
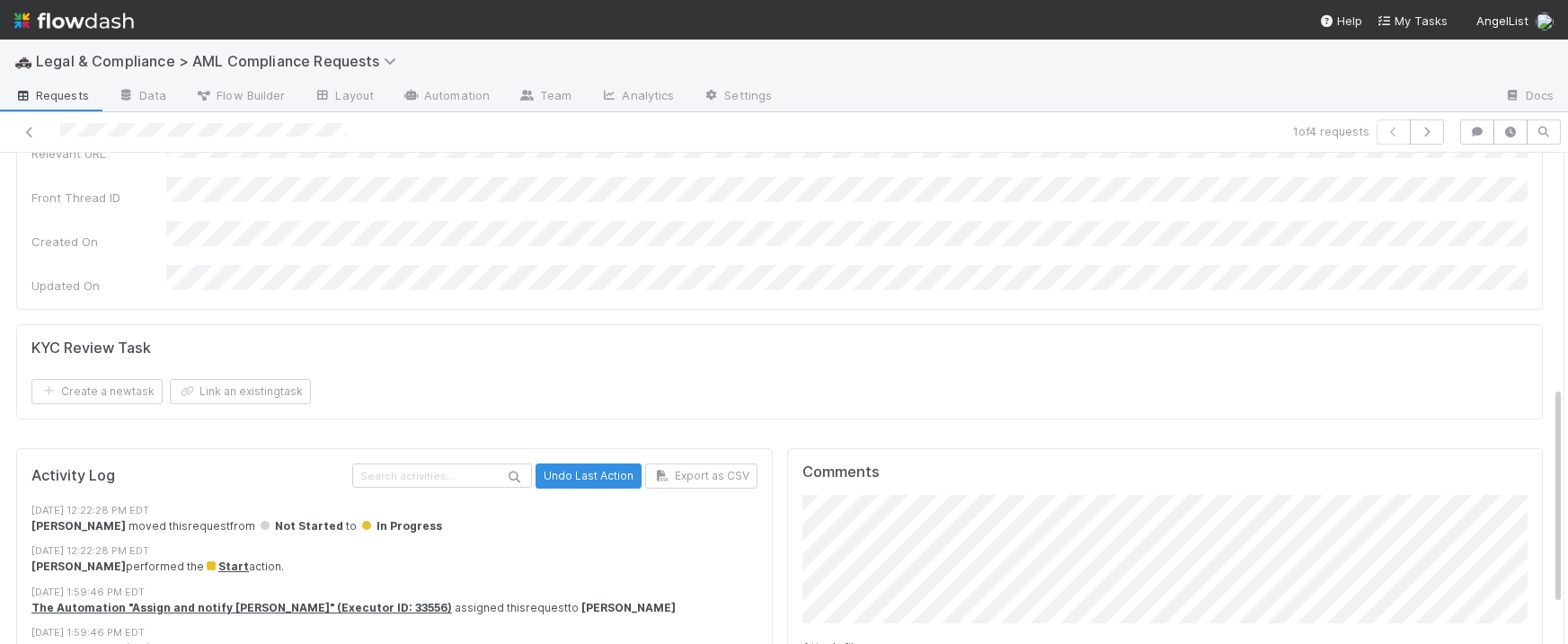
scroll to position [560, 0]
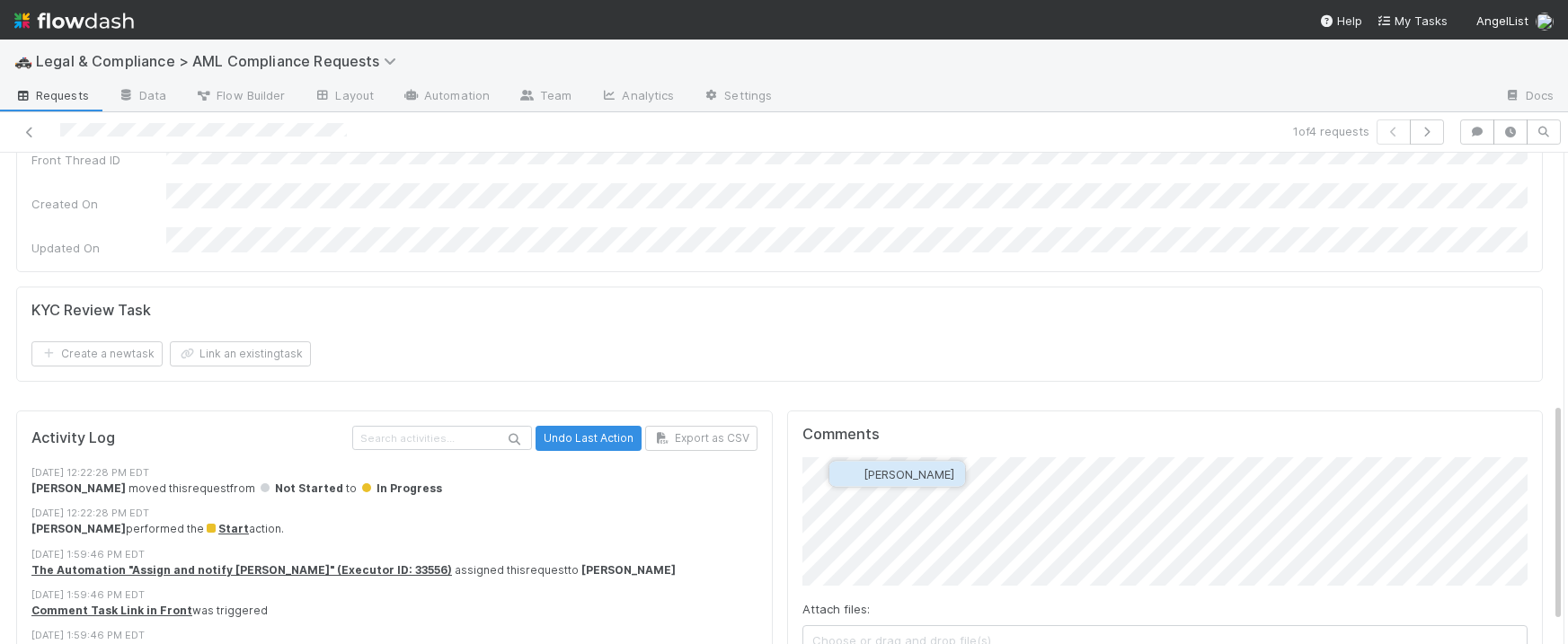
click at [888, 475] on span "[PERSON_NAME]" at bounding box center [908, 474] width 91 height 15
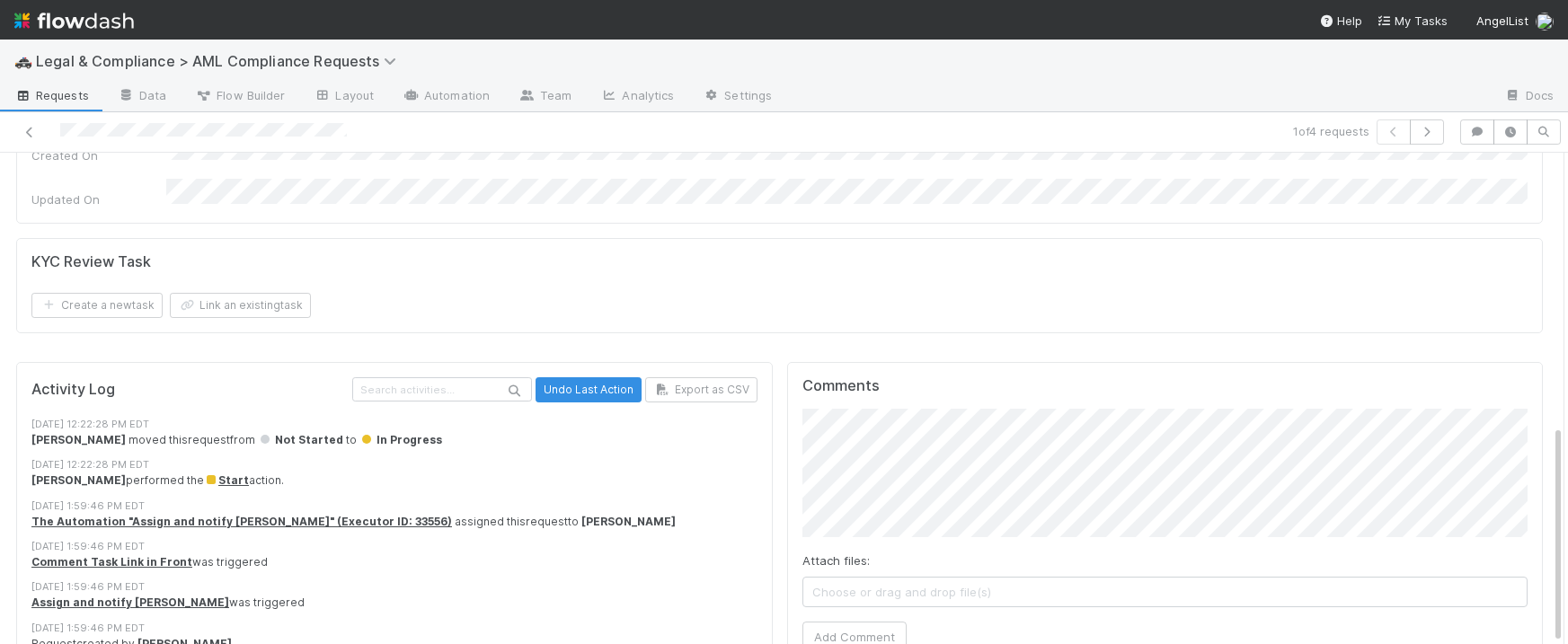
scroll to position [0, 0]
click at [869, 621] on button "Add Comment" at bounding box center [858, 636] width 104 height 30
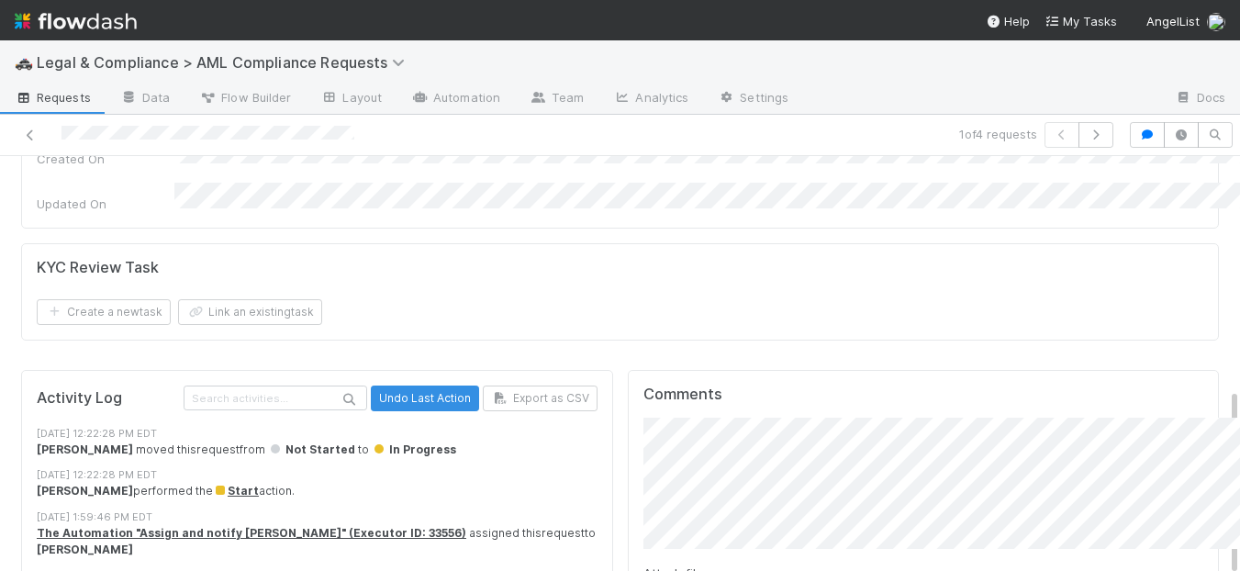
scroll to position [621, 0]
